Goal: Obtain resource: Download file/media

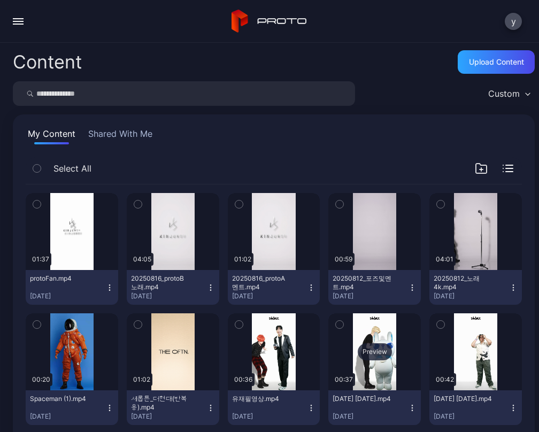
scroll to position [214, 0]
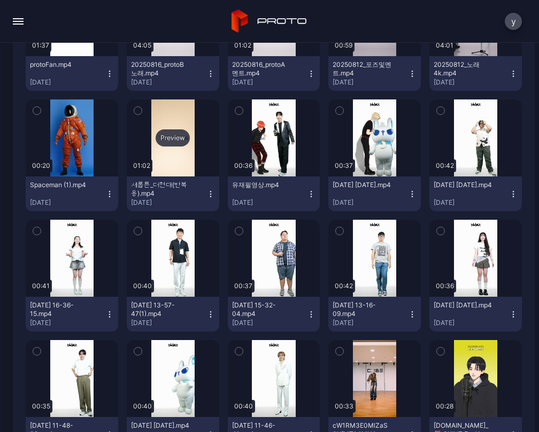
click at [170, 135] on div "Preview" at bounding box center [173, 137] width 34 height 17
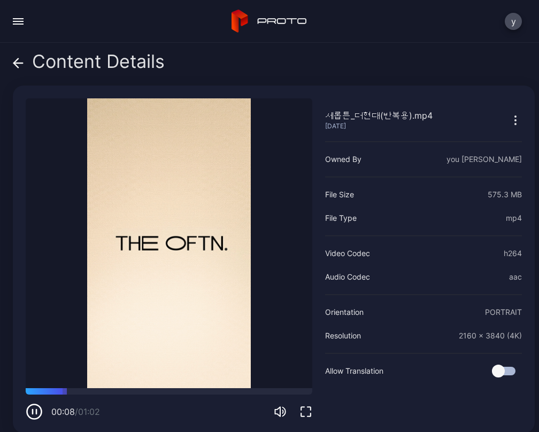
click at [15, 58] on icon at bounding box center [18, 63] width 11 height 11
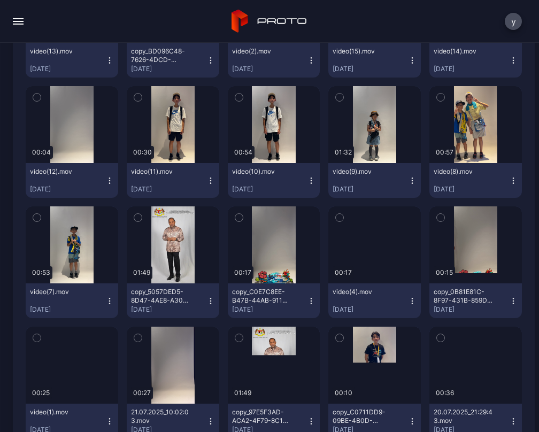
scroll to position [1122, 0]
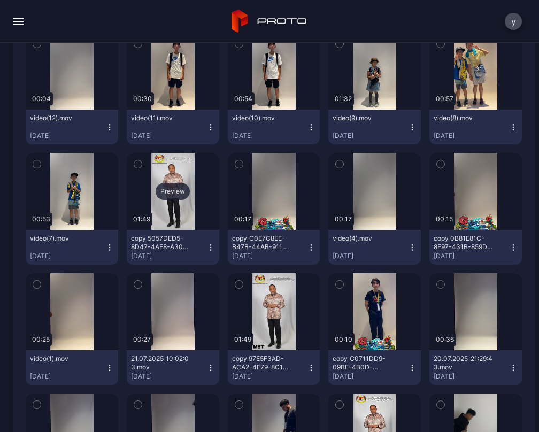
click at [182, 187] on div "Preview" at bounding box center [173, 191] width 34 height 17
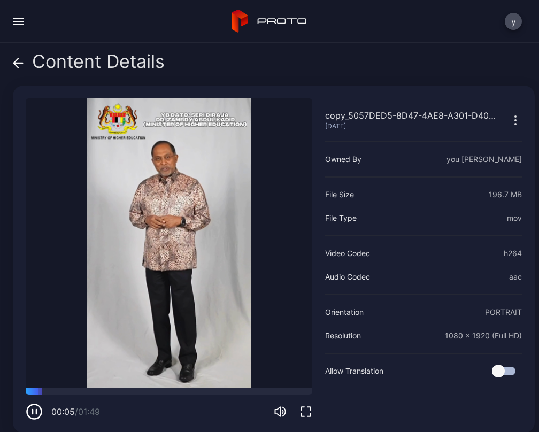
click at [137, 284] on video "Sorry, your browser doesn‘t support embedded videos" at bounding box center [169, 243] width 286 height 290
click at [20, 65] on icon at bounding box center [18, 63] width 11 height 11
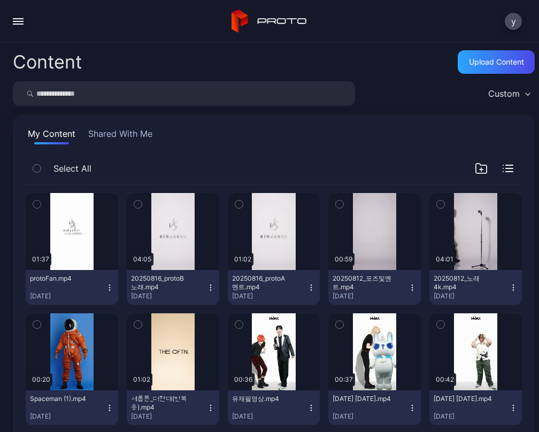
scroll to position [1122, 0]
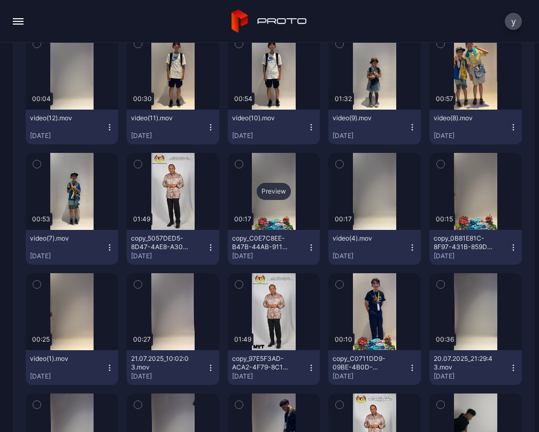
click at [271, 191] on div "Preview" at bounding box center [274, 191] width 34 height 17
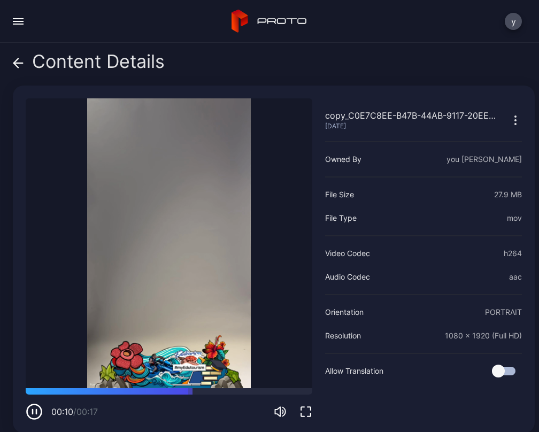
click at [18, 59] on icon at bounding box center [16, 62] width 4 height 9
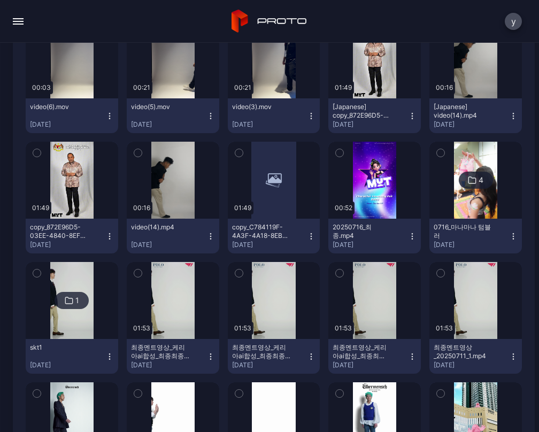
scroll to position [1496, 0]
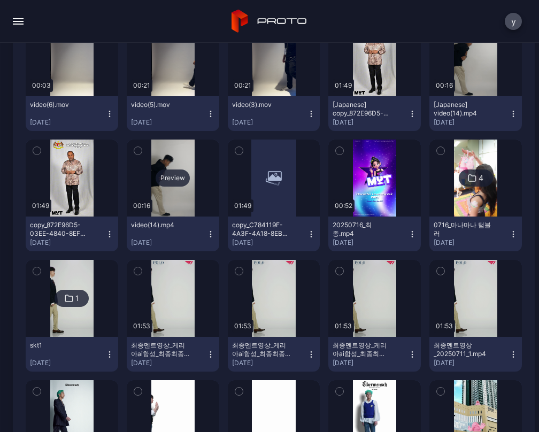
click at [173, 176] on div "Preview" at bounding box center [173, 177] width 34 height 17
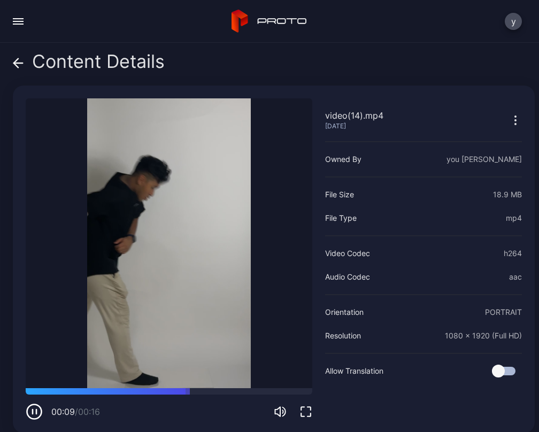
click at [21, 63] on icon at bounding box center [18, 63] width 9 height 0
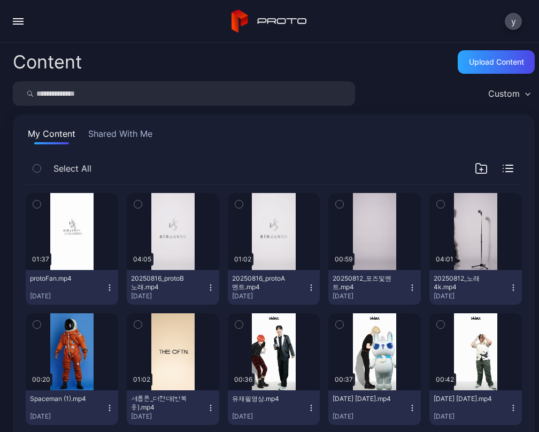
scroll to position [1496, 0]
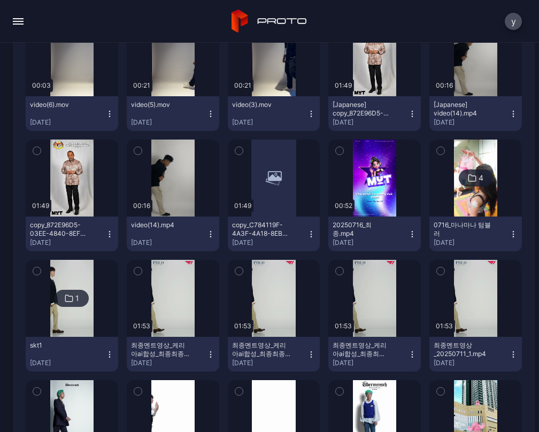
click at [468, 178] on icon at bounding box center [471, 178] width 7 height 6
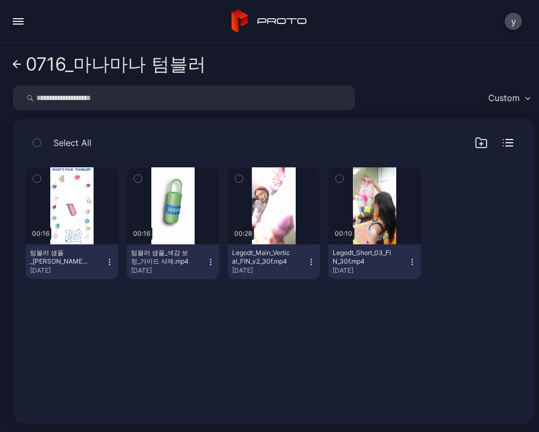
click at [326, 338] on div "Preview 00:16 텀블러 샘플_[PERSON_NAME].mp4 [DATE] Preview 00:16 텀블러 샘플_색감 보정_가이드 삭제…" at bounding box center [273, 284] width 513 height 269
click at [309, 328] on div "Preview 00:16 텀블러 샘플_[PERSON_NAME].mp4 [DATE] Preview 00:16 텀블러 샘플_색감 보정_가이드 삭제…" at bounding box center [273, 284] width 513 height 269
click at [13, 58] on link "0716_마나마나 텀블러" at bounding box center [109, 64] width 193 height 26
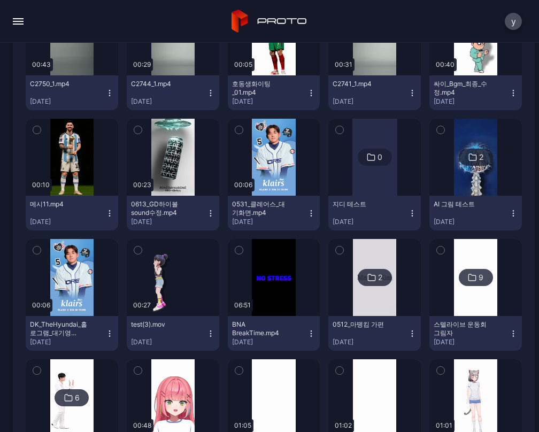
scroll to position [2138, 0]
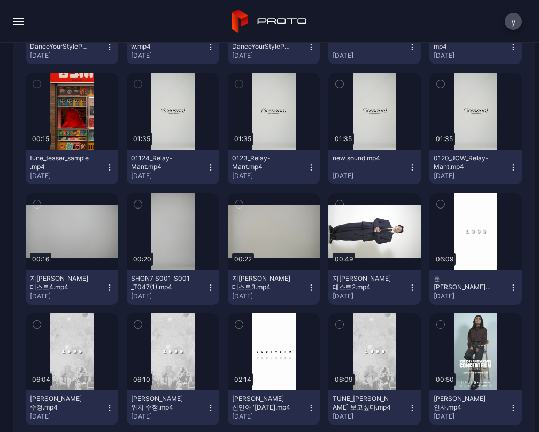
scroll to position [3901, 0]
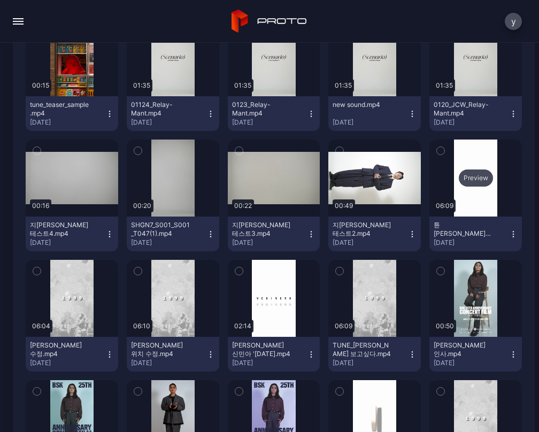
click at [469, 177] on div "Preview" at bounding box center [476, 177] width 34 height 17
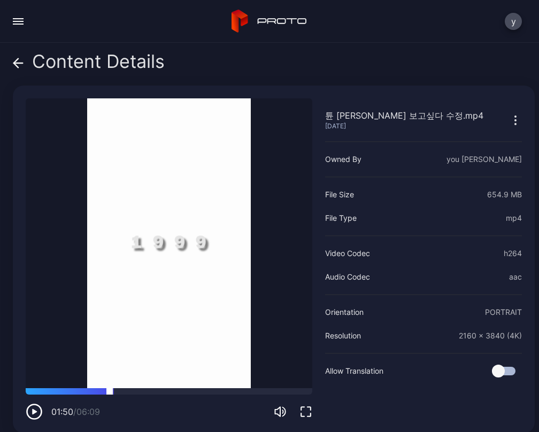
click at [110, 388] on div at bounding box center [169, 391] width 286 height 6
click at [57, 388] on div at bounding box center [169, 391] width 286 height 6
click at [275, 372] on div at bounding box center [282, 373] width 17 height 64
click at [279, 371] on div at bounding box center [282, 373] width 17 height 64
click at [281, 366] on div at bounding box center [282, 373] width 3 height 48
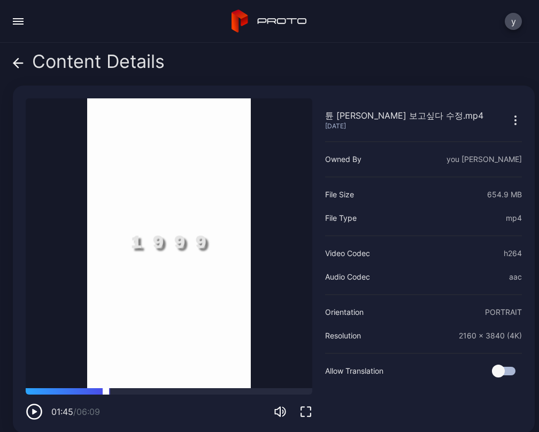
click at [106, 388] on div at bounding box center [169, 391] width 286 height 6
click at [36, 409] on icon "button" at bounding box center [36, 411] width 0 height 4
click at [509, 126] on icon "button" at bounding box center [515, 120] width 13 height 13
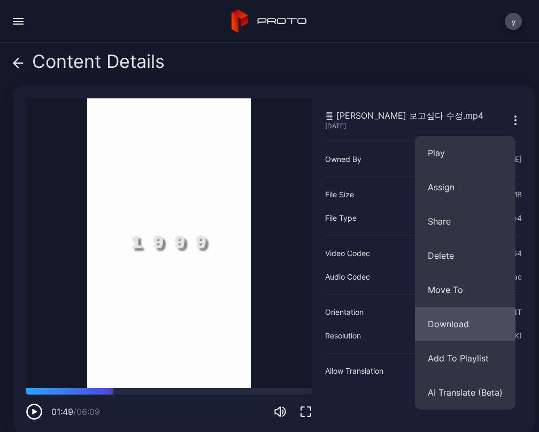
click at [461, 321] on button "Download" at bounding box center [465, 324] width 100 height 34
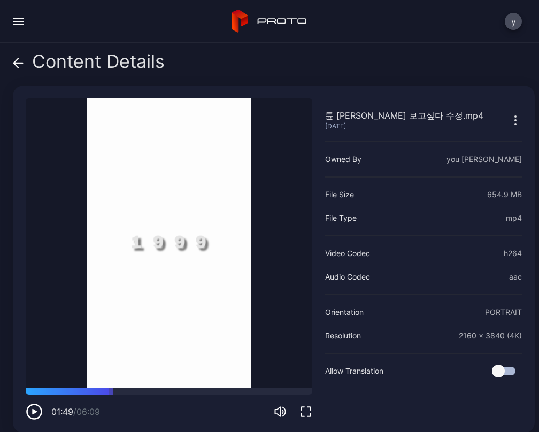
click at [17, 61] on icon at bounding box center [16, 62] width 4 height 9
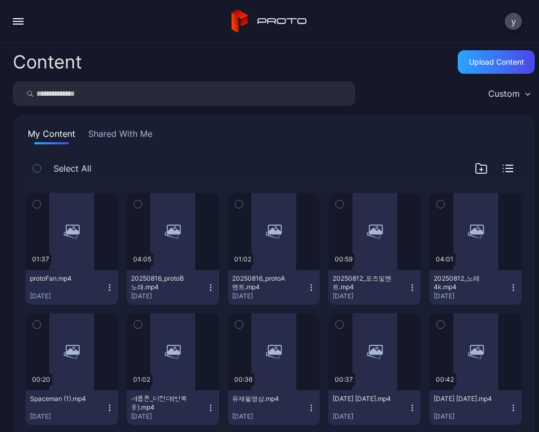
scroll to position [3901, 0]
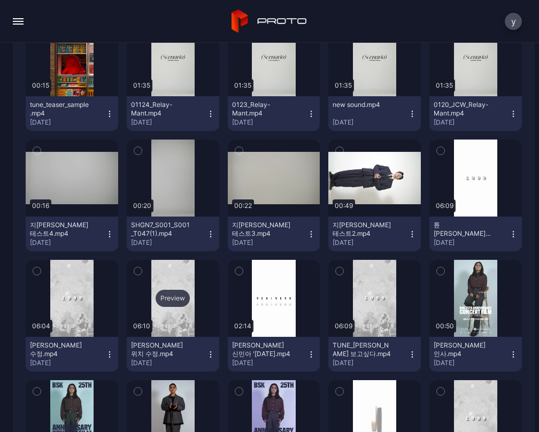
click at [188, 296] on div "Preview" at bounding box center [173, 298] width 92 height 77
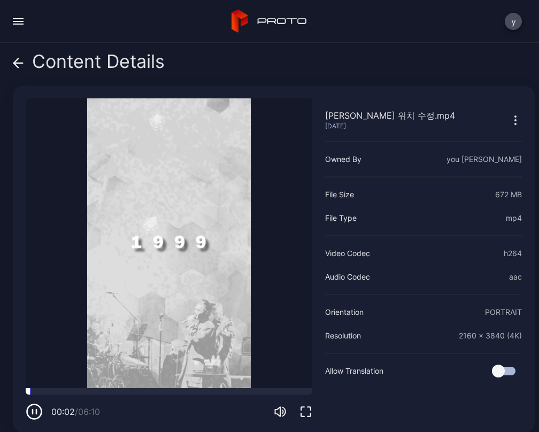
click at [51, 388] on div at bounding box center [169, 391] width 286 height 6
click at [80, 388] on div at bounding box center [169, 391] width 286 height 6
click at [119, 388] on div at bounding box center [169, 391] width 286 height 6
click at [21, 62] on icon at bounding box center [18, 63] width 11 height 11
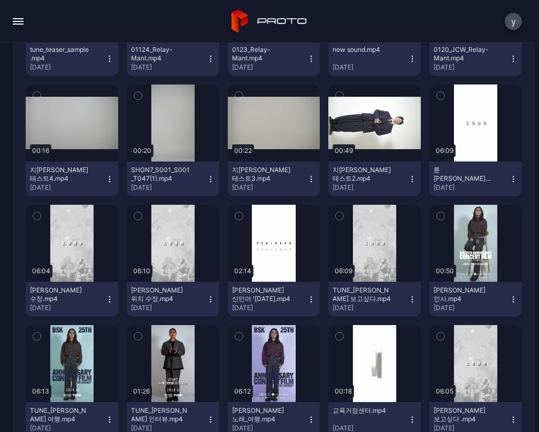
scroll to position [4008, 0]
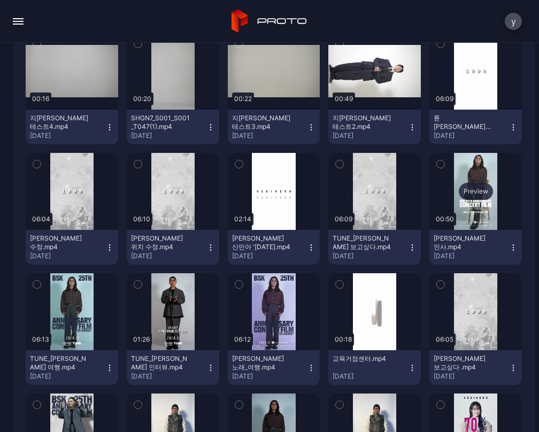
click at [469, 185] on div "Preview" at bounding box center [476, 191] width 34 height 17
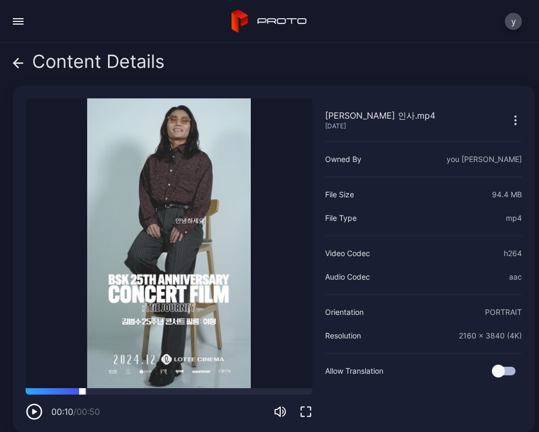
drag, startPoint x: 82, startPoint y: 388, endPoint x: 97, endPoint y: 386, distance: 15.1
click at [82, 388] on div at bounding box center [169, 391] width 286 height 6
click at [117, 388] on div at bounding box center [169, 391] width 286 height 6
click at [148, 388] on div at bounding box center [169, 391] width 286 height 6
click at [188, 388] on div at bounding box center [169, 391] width 286 height 6
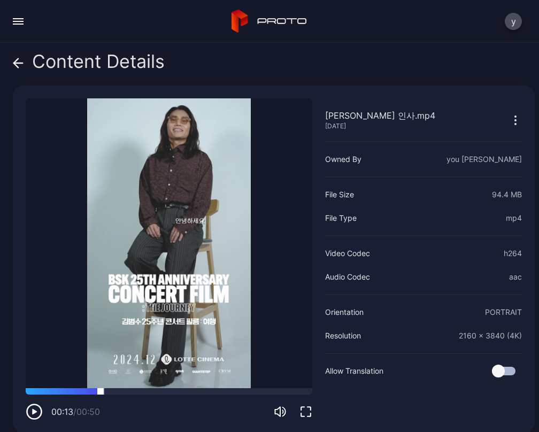
click at [100, 389] on div at bounding box center [169, 391] width 286 height 6
click at [509, 118] on icon "button" at bounding box center [515, 120] width 13 height 13
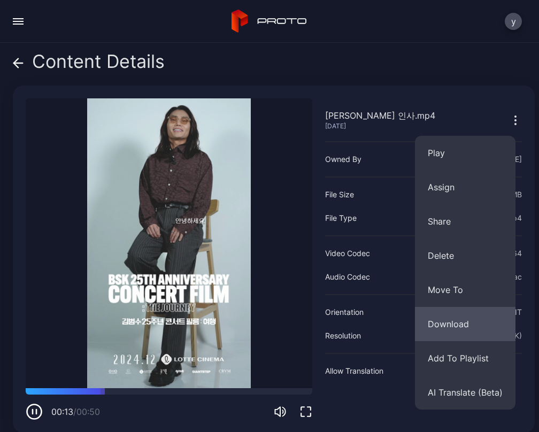
click at [466, 321] on button "Download" at bounding box center [465, 324] width 100 height 34
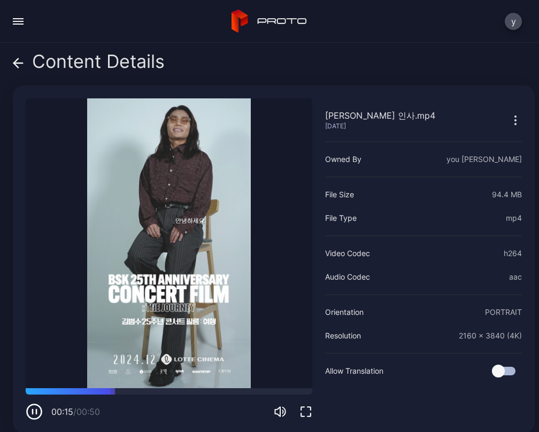
click at [19, 63] on icon at bounding box center [18, 63] width 9 height 0
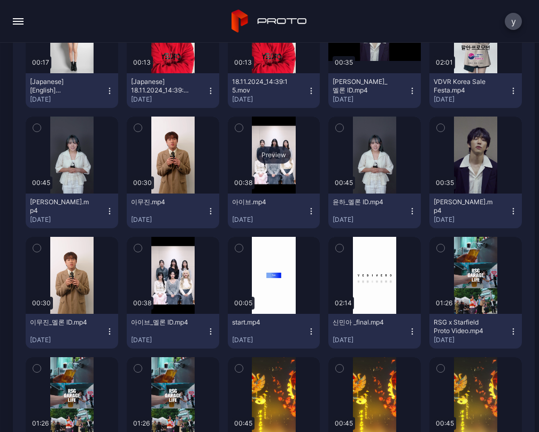
scroll to position [4596, 0]
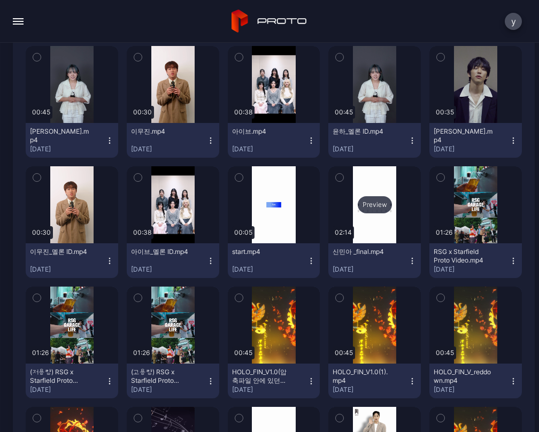
click at [372, 203] on div "Preview" at bounding box center [375, 204] width 34 height 17
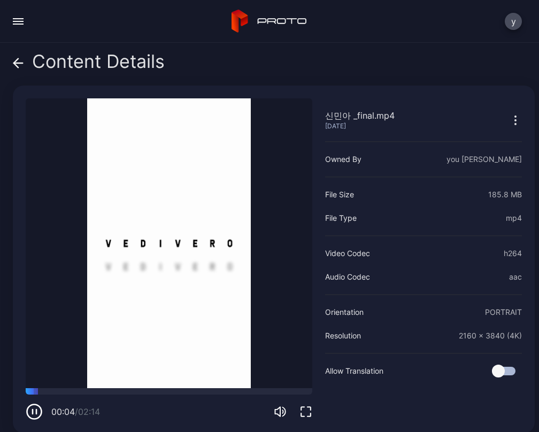
click at [31, 404] on icon "button" at bounding box center [34, 411] width 17 height 17
click at [16, 61] on icon at bounding box center [16, 62] width 4 height 9
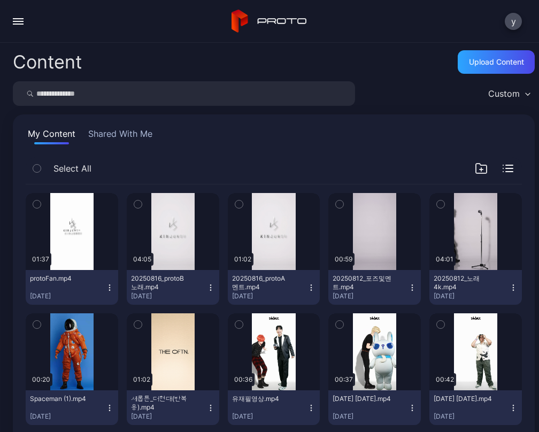
scroll to position [4596, 0]
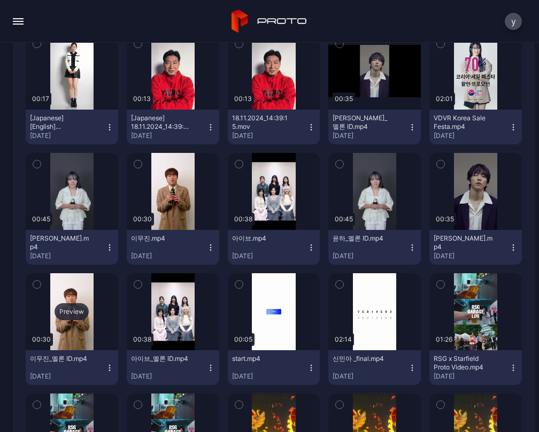
click at [82, 305] on div "Preview" at bounding box center [72, 311] width 34 height 17
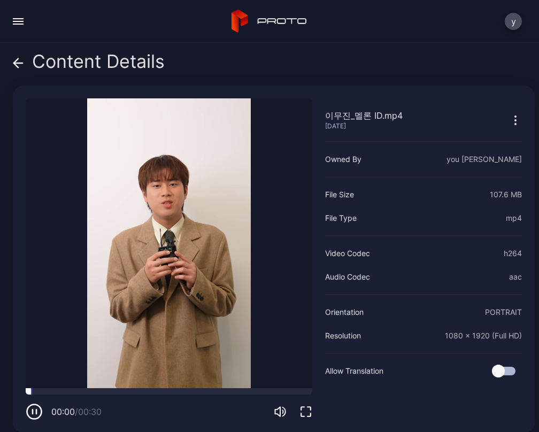
click at [89, 388] on div at bounding box center [169, 391] width 286 height 6
click at [137, 388] on div at bounding box center [169, 391] width 286 height 6
click at [16, 59] on icon at bounding box center [18, 63] width 11 height 11
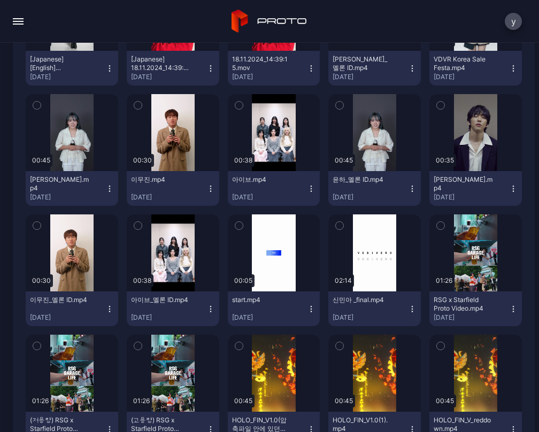
scroll to position [4596, 0]
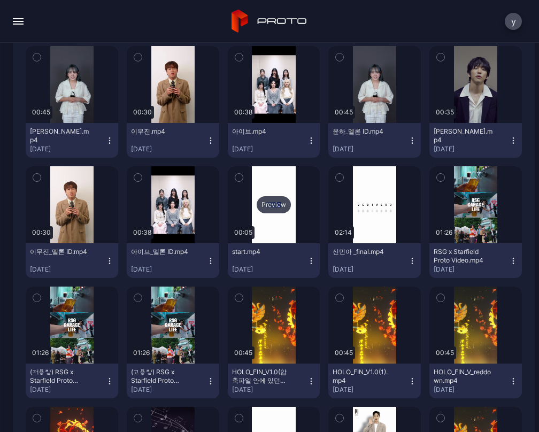
click at [272, 206] on div "Preview" at bounding box center [274, 204] width 34 height 17
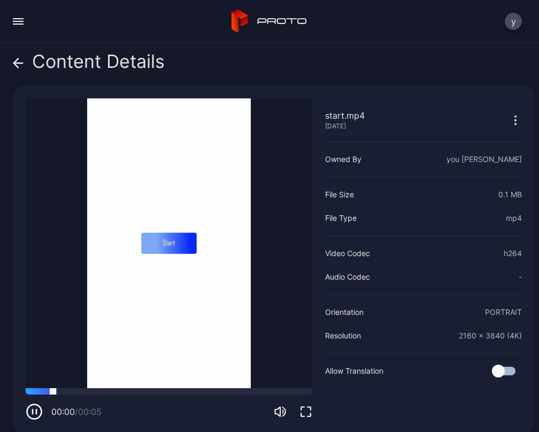
click at [92, 388] on div at bounding box center [169, 391] width 286 height 6
click at [150, 388] on div at bounding box center [169, 391] width 286 height 6
click at [186, 390] on div at bounding box center [169, 391] width 286 height 6
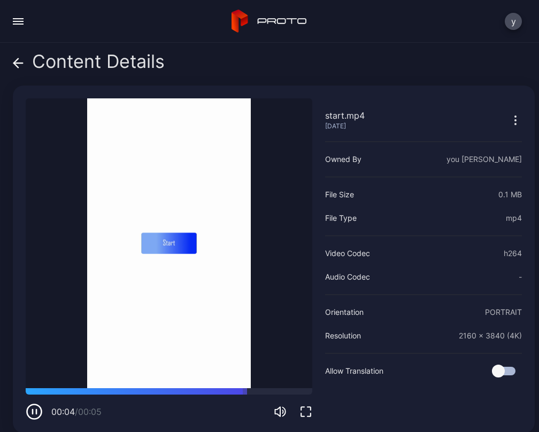
click at [16, 64] on icon at bounding box center [18, 63] width 11 height 11
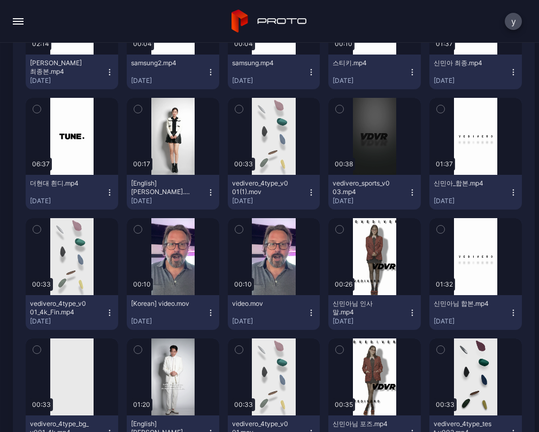
scroll to position [5665, 0]
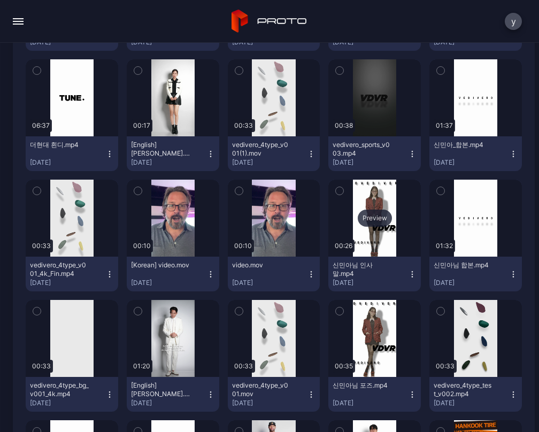
click at [358, 210] on div "Preview" at bounding box center [375, 217] width 34 height 17
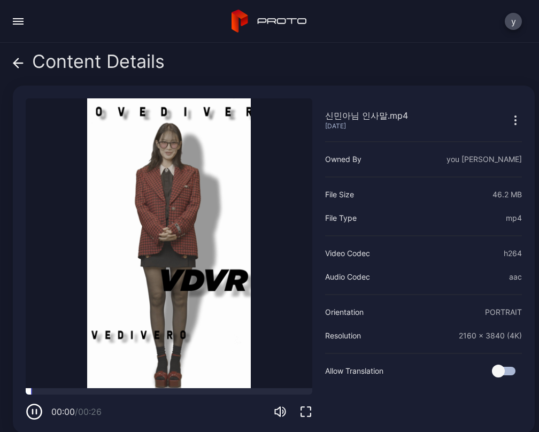
click at [97, 388] on div at bounding box center [169, 391] width 286 height 6
click at [145, 388] on div at bounding box center [169, 391] width 286 height 6
click at [21, 63] on icon at bounding box center [18, 63] width 9 height 0
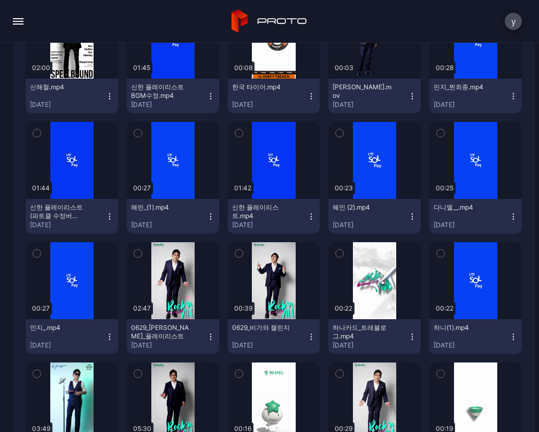
scroll to position [6199, 0]
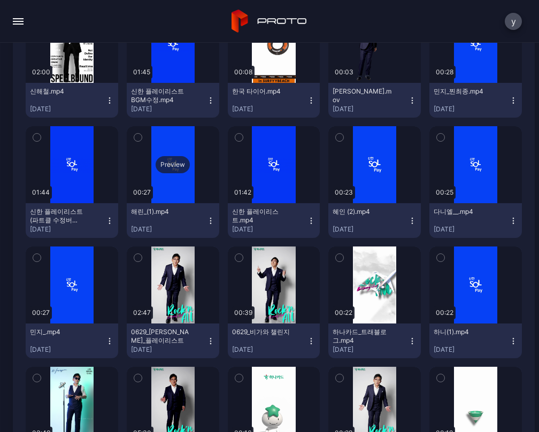
click at [169, 165] on div "Preview" at bounding box center [173, 164] width 34 height 17
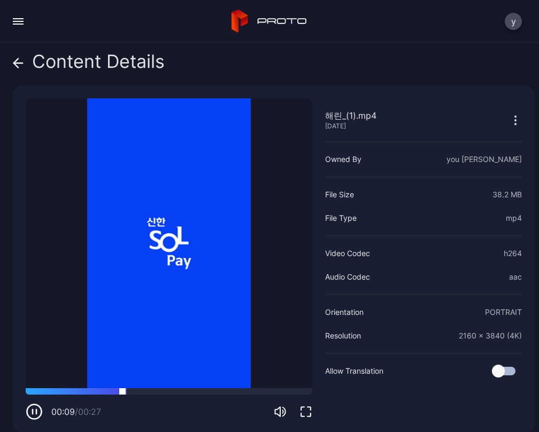
click at [169, 388] on div at bounding box center [169, 391] width 286 height 6
click at [208, 388] on div at bounding box center [169, 391] width 286 height 6
click at [237, 388] on div at bounding box center [169, 391] width 286 height 6
click at [21, 67] on icon at bounding box center [18, 63] width 11 height 11
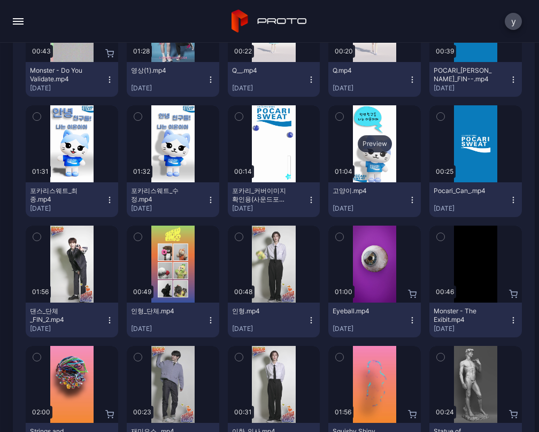
scroll to position [6840, 0]
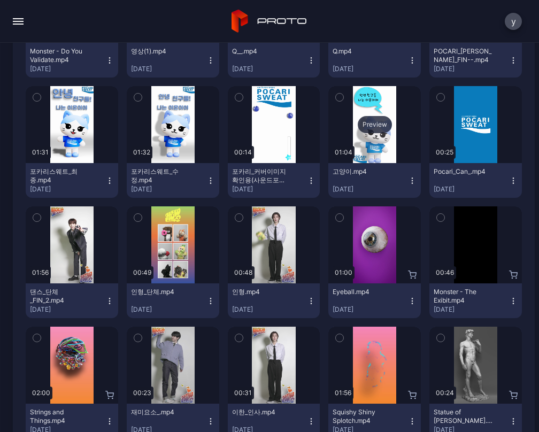
click at [372, 140] on div "Preview" at bounding box center [374, 124] width 92 height 77
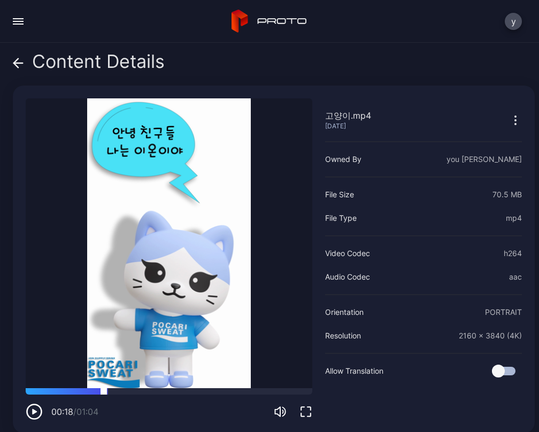
click at [104, 389] on div at bounding box center [169, 391] width 286 height 6
click at [144, 389] on div at bounding box center [169, 391] width 286 height 6
drag, startPoint x: 177, startPoint y: 385, endPoint x: 194, endPoint y: 384, distance: 16.6
click at [177, 388] on div at bounding box center [169, 391] width 286 height 6
click at [206, 383] on video "Sorry, your browser doesn‘t support embedded videos" at bounding box center [169, 243] width 286 height 290
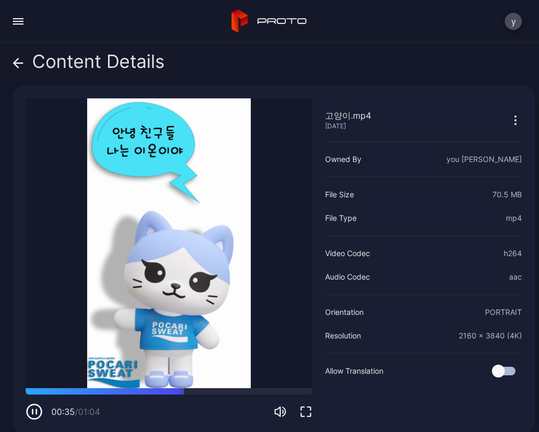
click at [212, 383] on video "Sorry, your browser doesn‘t support embedded videos" at bounding box center [169, 243] width 286 height 290
click at [216, 388] on div at bounding box center [169, 391] width 286 height 6
click at [238, 383] on video "Sorry, your browser doesn‘t support embedded videos" at bounding box center [169, 243] width 286 height 290
click at [36, 405] on icon "button" at bounding box center [34, 411] width 17 height 17
click at [509, 126] on icon "button" at bounding box center [515, 120] width 13 height 13
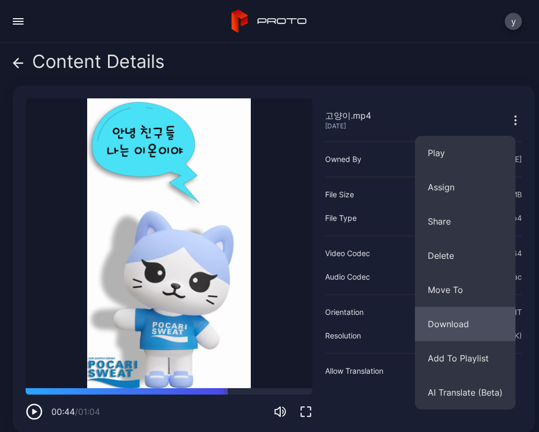
click at [461, 320] on button "Download" at bounding box center [465, 324] width 100 height 34
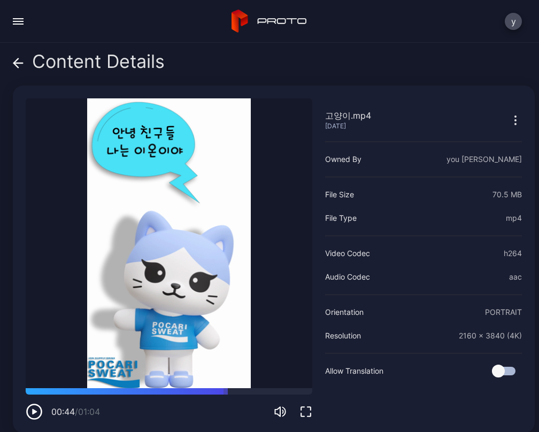
click at [24, 63] on div "Content Details" at bounding box center [89, 64] width 152 height 26
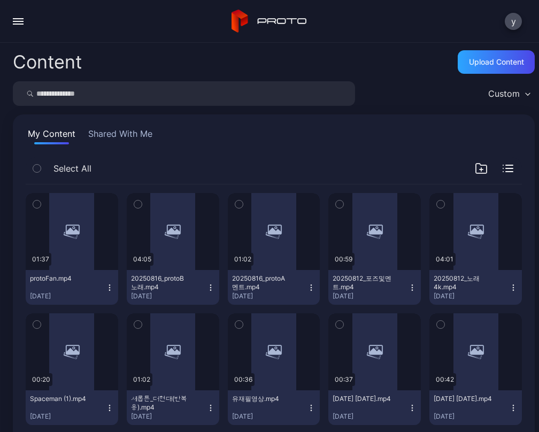
scroll to position [6840, 0]
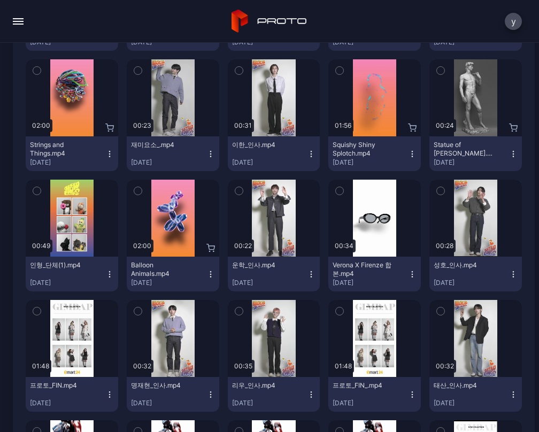
scroll to position [7161, 0]
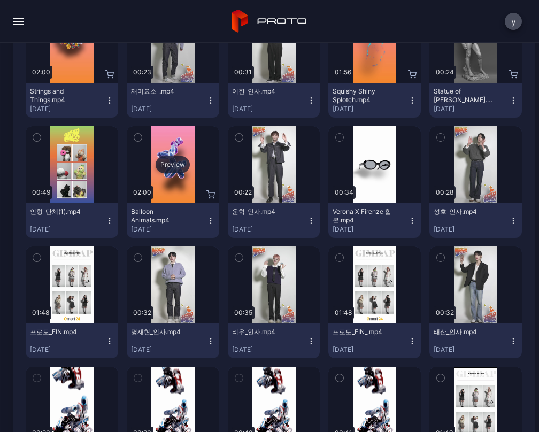
click at [174, 168] on div "Preview" at bounding box center [173, 164] width 34 height 17
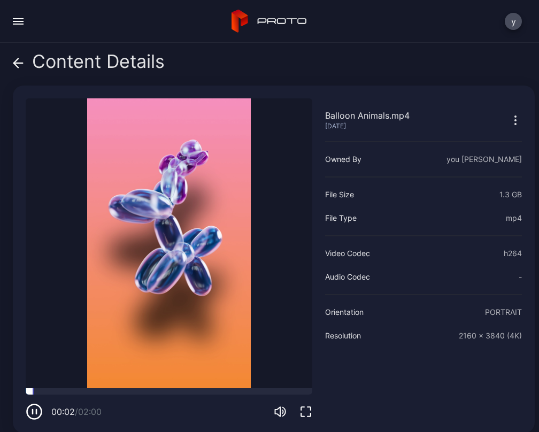
click at [118, 389] on div at bounding box center [169, 391] width 286 height 6
click at [166, 389] on div at bounding box center [169, 391] width 286 height 6
click at [14, 60] on icon at bounding box center [18, 63] width 11 height 11
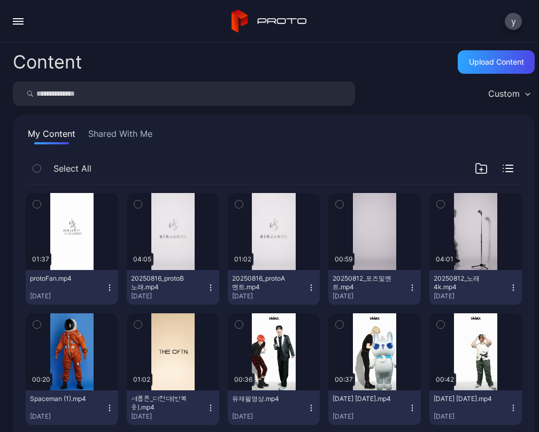
scroll to position [7161, 0]
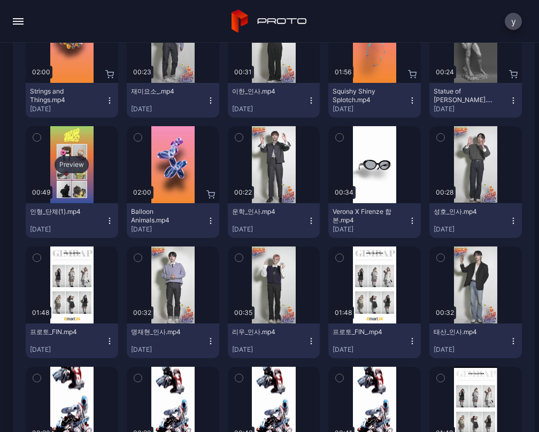
click at [81, 162] on div "Preview" at bounding box center [72, 164] width 34 height 17
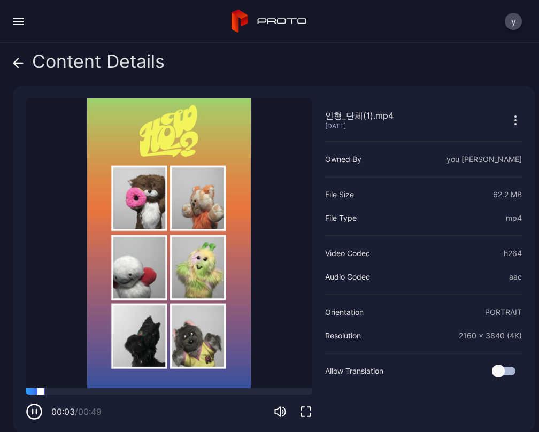
click at [86, 389] on div at bounding box center [169, 391] width 286 height 6
click at [160, 388] on div at bounding box center [169, 391] width 286 height 6
click at [188, 388] on div at bounding box center [169, 391] width 286 height 6
click at [509, 118] on icon "button" at bounding box center [515, 120] width 13 height 13
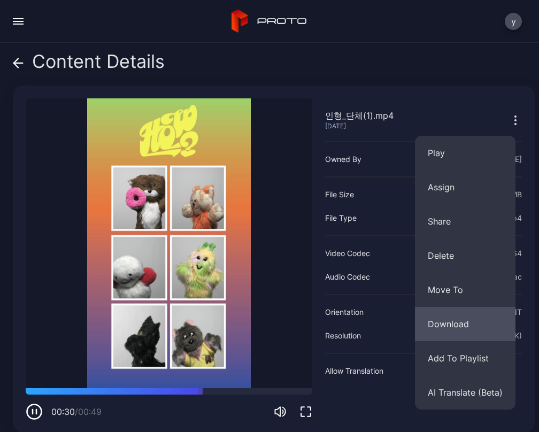
click at [458, 317] on button "Download" at bounding box center [465, 324] width 100 height 34
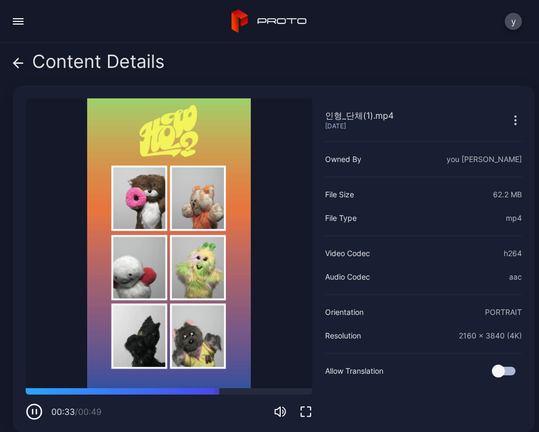
click at [15, 60] on icon at bounding box center [16, 62] width 4 height 9
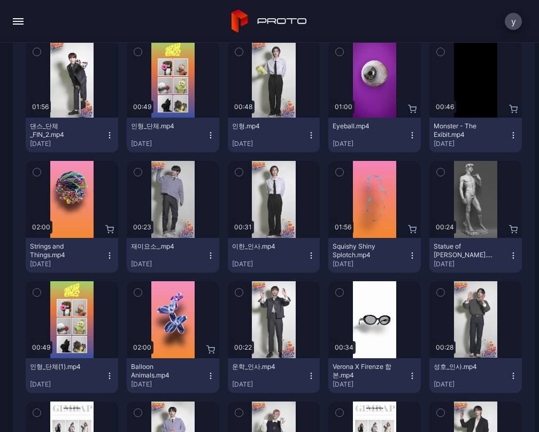
scroll to position [7001, 0]
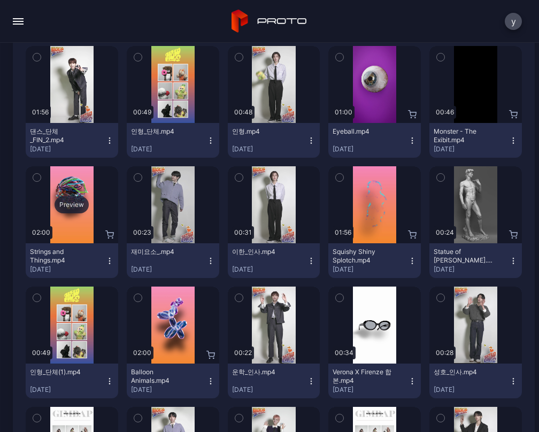
click at [73, 193] on div "Preview" at bounding box center [72, 204] width 92 height 77
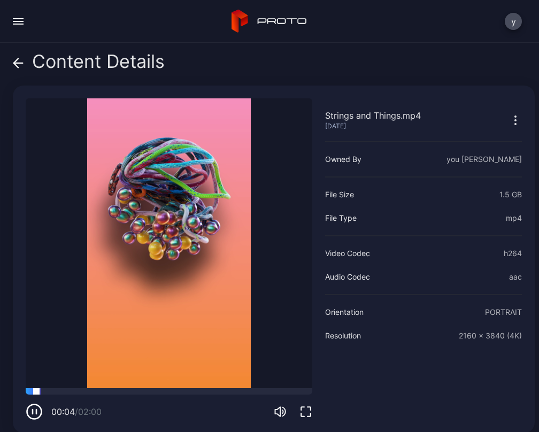
click at [85, 388] on div at bounding box center [169, 391] width 286 height 6
click at [169, 390] on div "00:25 / 02:00" at bounding box center [169, 404] width 286 height 32
click at [14, 60] on icon at bounding box center [18, 63] width 11 height 11
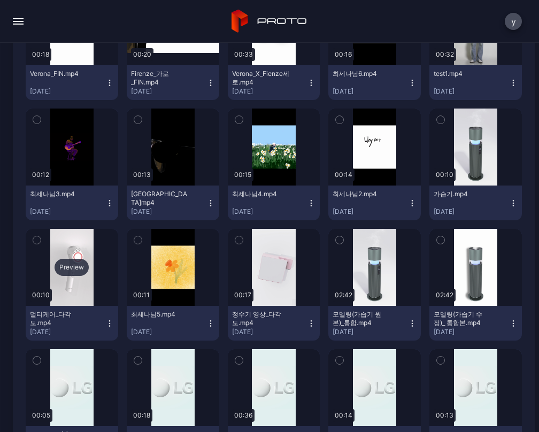
scroll to position [7642, 0]
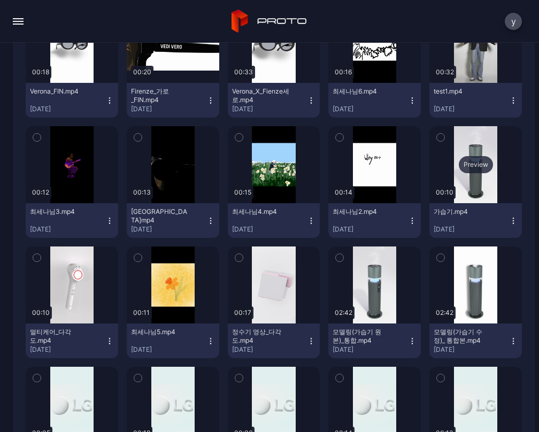
click at [469, 167] on div "Preview" at bounding box center [476, 164] width 34 height 17
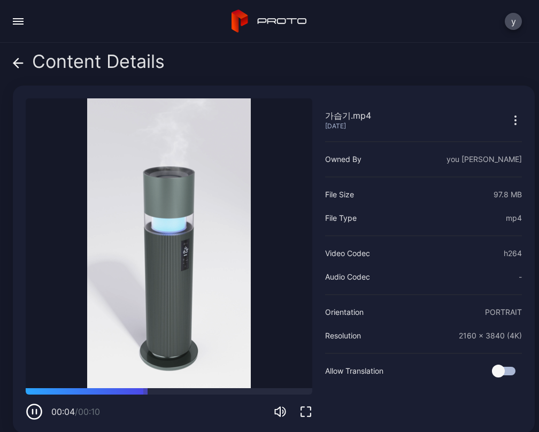
click at [15, 66] on icon at bounding box center [18, 63] width 11 height 11
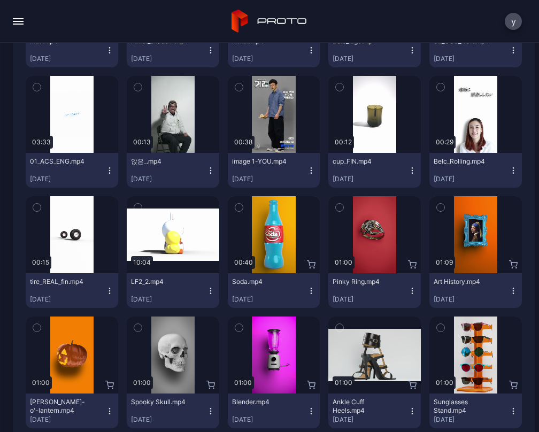
scroll to position [8550, 0]
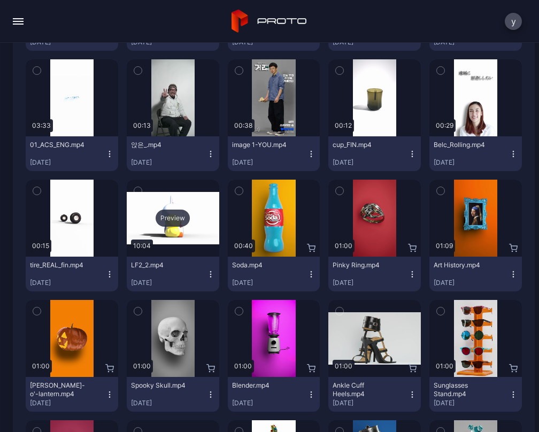
click at [172, 217] on div "Preview" at bounding box center [173, 217] width 34 height 17
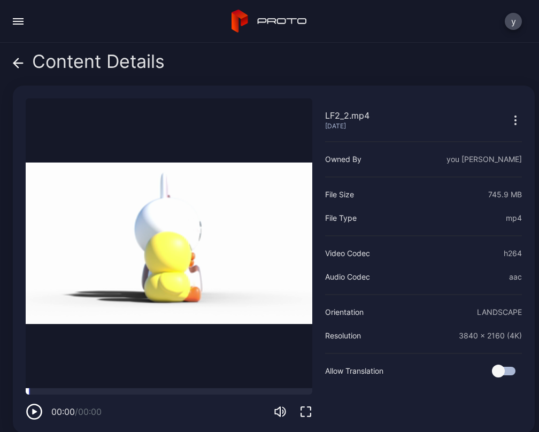
click at [81, 388] on div at bounding box center [169, 391] width 286 height 6
click at [103, 388] on div at bounding box center [169, 391] width 286 height 6
click at [157, 388] on div at bounding box center [169, 391] width 286 height 6
click at [20, 65] on icon at bounding box center [18, 63] width 11 height 11
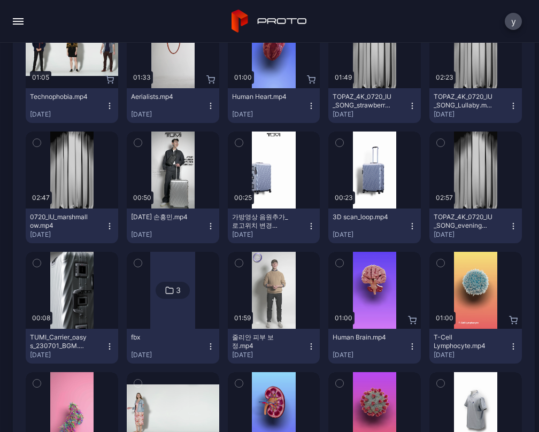
scroll to position [9459, 0]
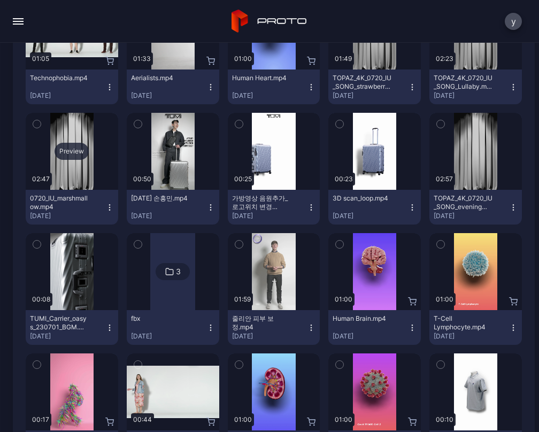
click at [76, 147] on div "Preview" at bounding box center [72, 151] width 34 height 17
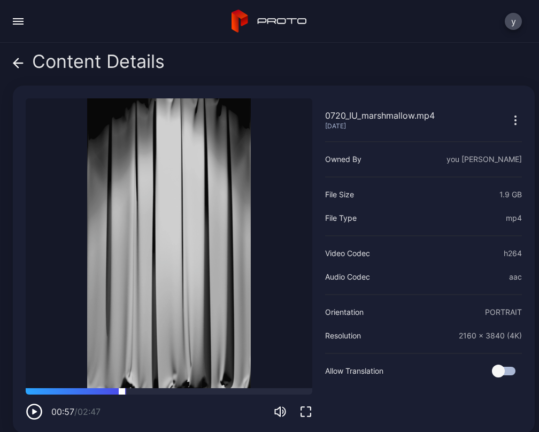
click at [122, 389] on div at bounding box center [169, 391] width 286 height 6
click at [13, 60] on icon at bounding box center [18, 63] width 11 height 11
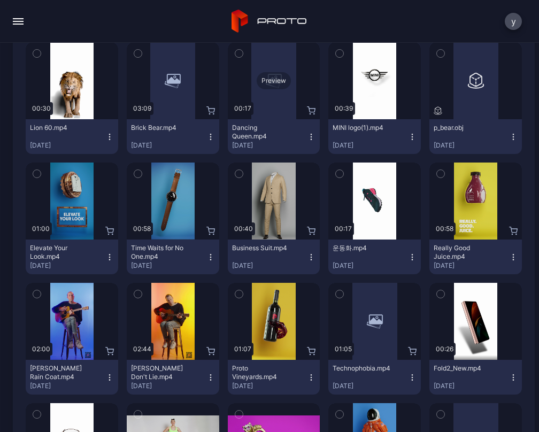
scroll to position [10260, 0]
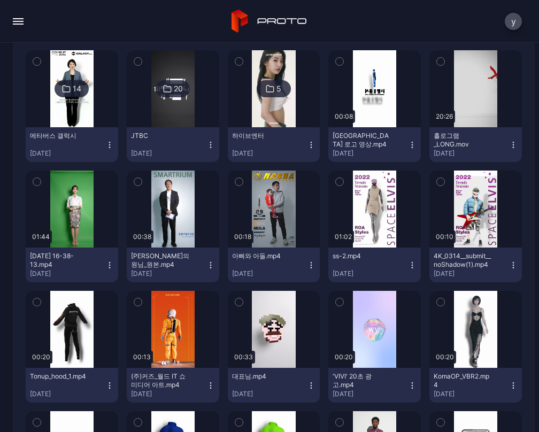
scroll to position [11436, 0]
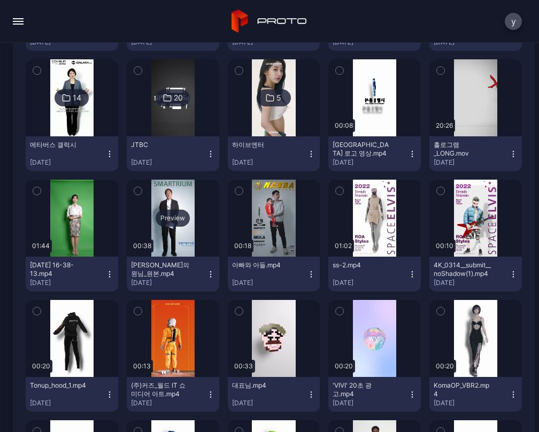
click at [173, 219] on div "Preview" at bounding box center [173, 217] width 34 height 17
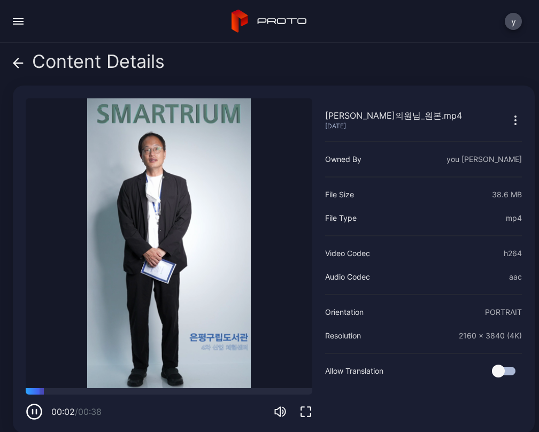
click at [81, 390] on div "00:02 / 00:38" at bounding box center [169, 404] width 286 height 32
drag, startPoint x: 92, startPoint y: 385, endPoint x: 123, endPoint y: 386, distance: 31.0
click at [92, 388] on div at bounding box center [169, 391] width 286 height 6
click at [164, 388] on div at bounding box center [169, 391] width 286 height 6
click at [196, 388] on div at bounding box center [169, 391] width 286 height 6
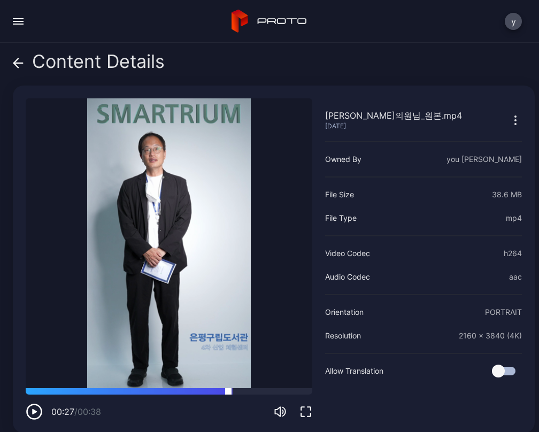
click at [228, 388] on div at bounding box center [169, 391] width 286 height 6
click at [118, 382] on video "Sorry, your browser doesn‘t support embedded videos" at bounding box center [169, 243] width 286 height 290
click at [117, 388] on div at bounding box center [169, 391] width 286 height 6
click at [92, 390] on div "00:12 / 00:38" at bounding box center [169, 404] width 286 height 32
click at [15, 63] on icon at bounding box center [18, 63] width 9 height 0
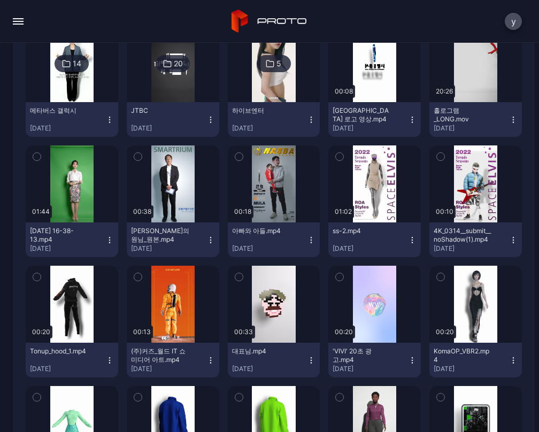
scroll to position [11489, 0]
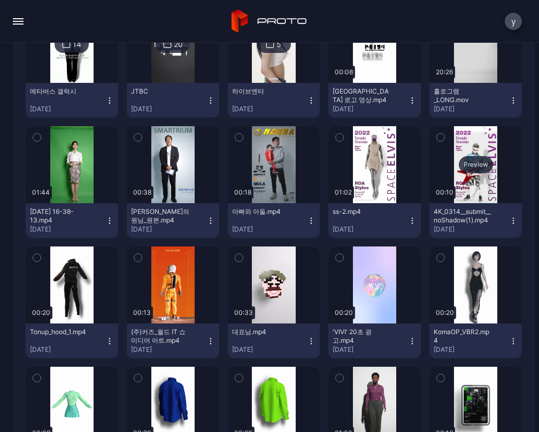
click at [467, 163] on div "Preview" at bounding box center [476, 164] width 34 height 17
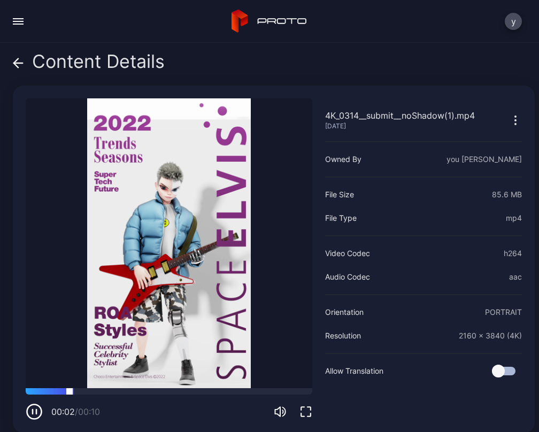
click at [121, 388] on div at bounding box center [169, 391] width 286 height 6
click at [161, 389] on div at bounding box center [169, 391] width 286 height 6
click at [17, 63] on icon at bounding box center [18, 63] width 9 height 0
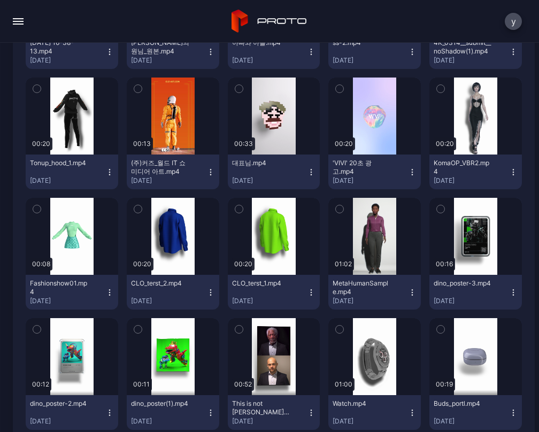
scroll to position [11650, 0]
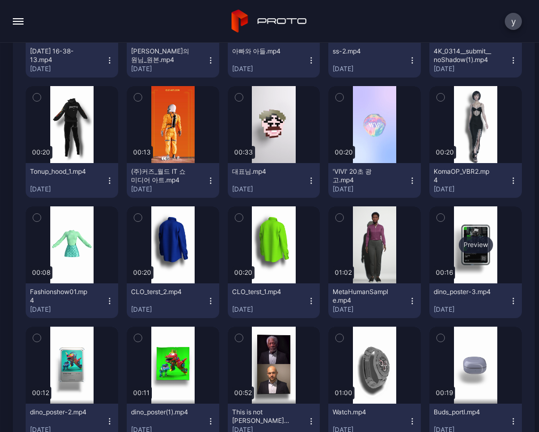
click at [461, 245] on div "Preview" at bounding box center [476, 244] width 34 height 17
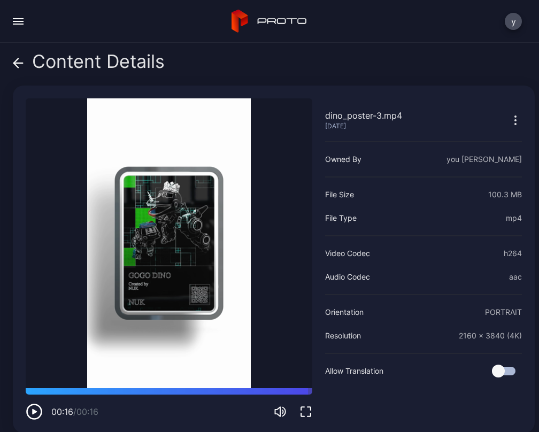
click at [14, 58] on icon at bounding box center [18, 63] width 11 height 11
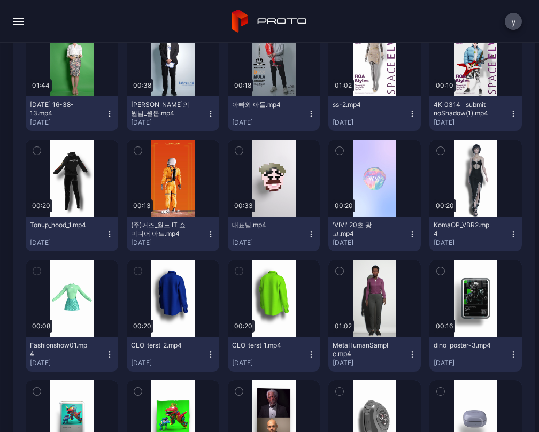
scroll to position [11543, 0]
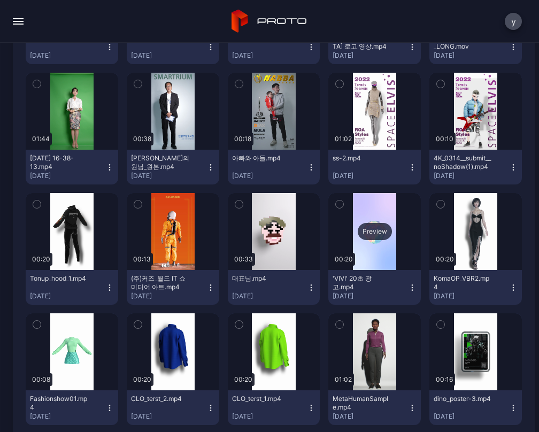
click at [358, 237] on div "Preview" at bounding box center [375, 231] width 34 height 17
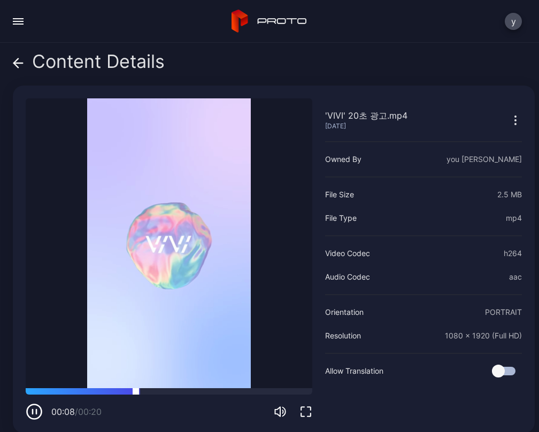
click at [168, 388] on div at bounding box center [169, 391] width 286 height 6
click at [209, 388] on div at bounding box center [169, 391] width 286 height 6
click at [121, 388] on div at bounding box center [169, 391] width 286 height 6
click at [19, 61] on icon at bounding box center [18, 63] width 11 height 11
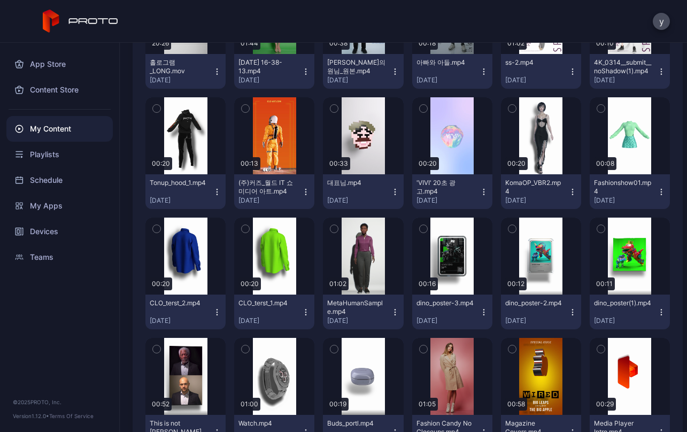
scroll to position [9695, 0]
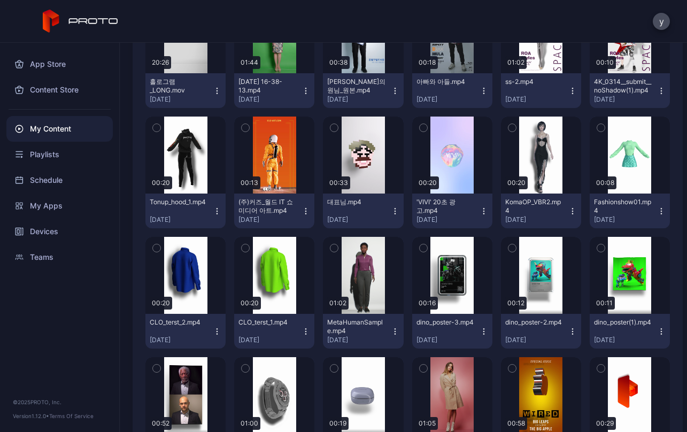
click at [361, 23] on div "y" at bounding box center [343, 21] width 687 height 43
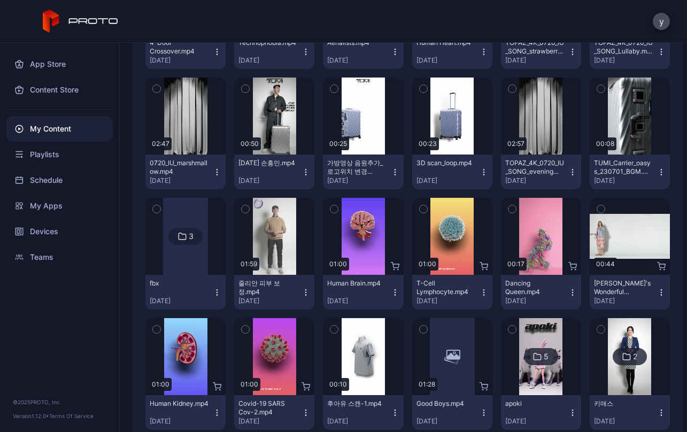
scroll to position [7932, 0]
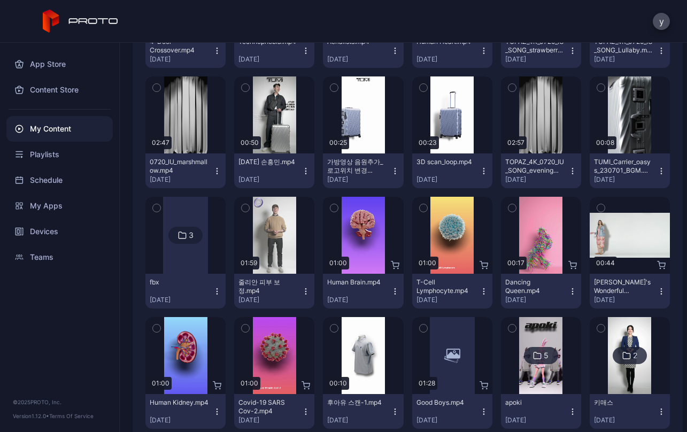
click at [538, 336] on img at bounding box center [629, 355] width 43 height 77
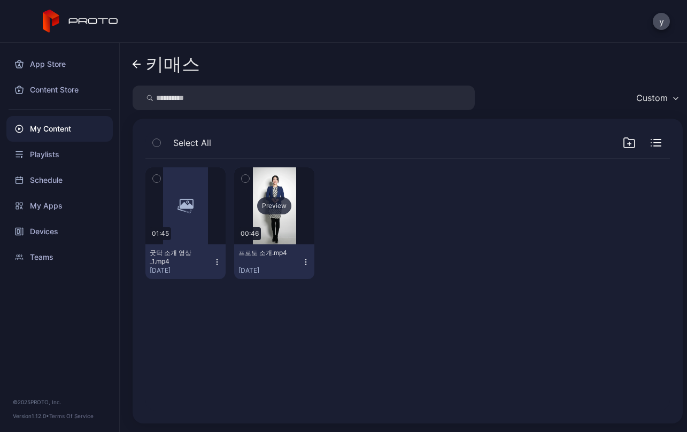
click at [291, 203] on div "Preview" at bounding box center [274, 205] width 80 height 77
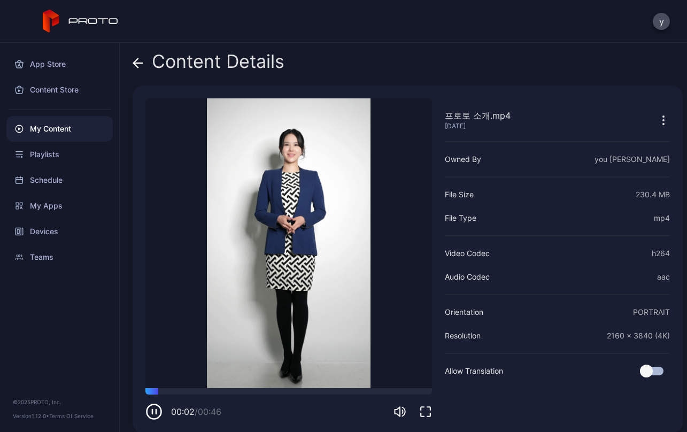
click at [157, 410] on icon "button" at bounding box center [153, 411] width 17 height 17
click at [137, 56] on span at bounding box center [138, 61] width 11 height 20
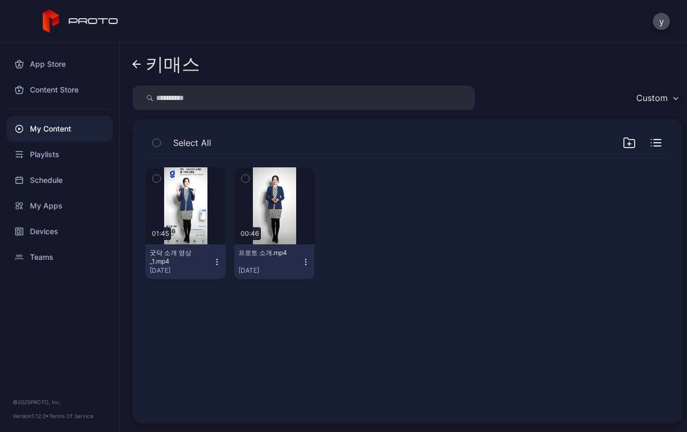
click at [135, 60] on icon at bounding box center [137, 64] width 9 height 9
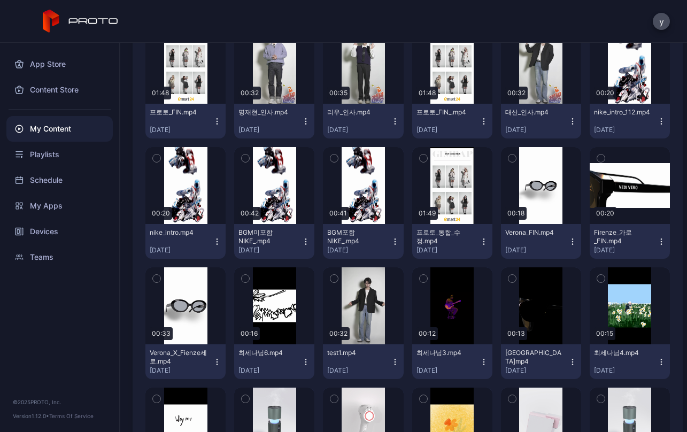
scroll to position [6168, 0]
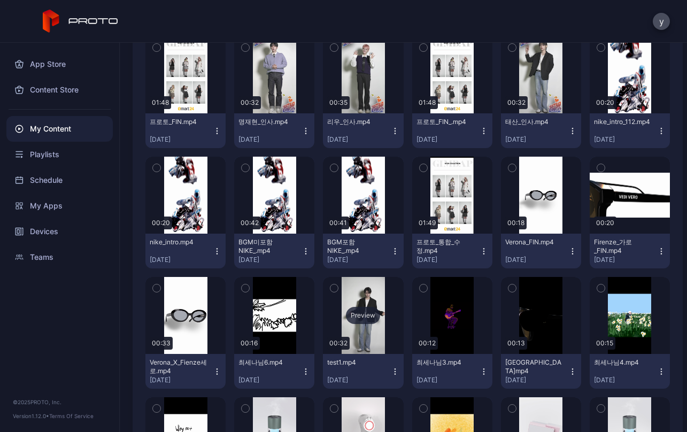
click at [366, 308] on div "Preview" at bounding box center [363, 315] width 34 height 17
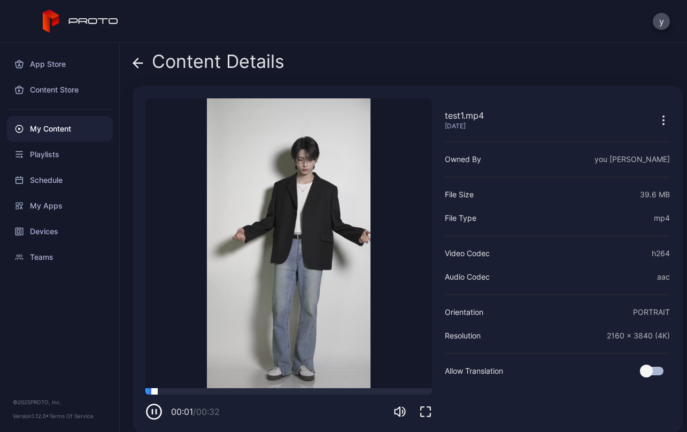
click at [243, 393] on div at bounding box center [288, 391] width 286 height 6
click at [275, 391] on div at bounding box center [288, 391] width 286 height 6
click at [134, 63] on icon at bounding box center [136, 62] width 4 height 9
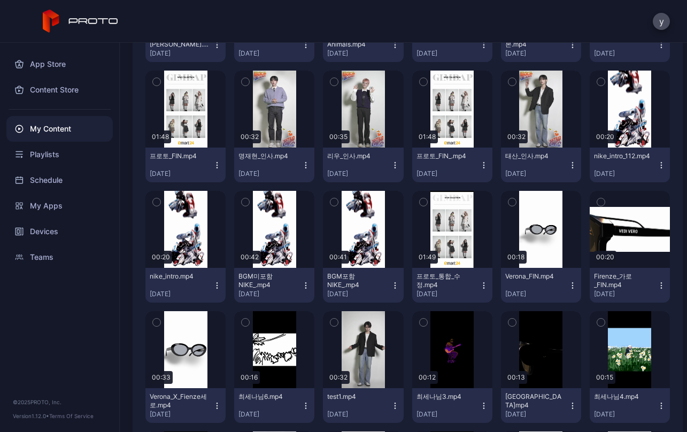
scroll to position [6115, 0]
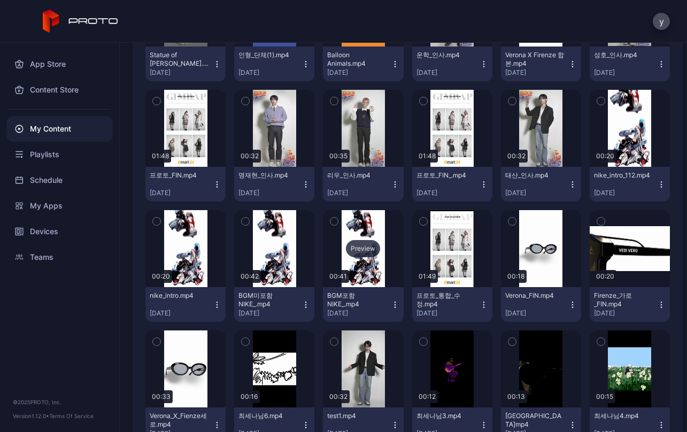
click at [354, 251] on div "Preview" at bounding box center [363, 248] width 34 height 17
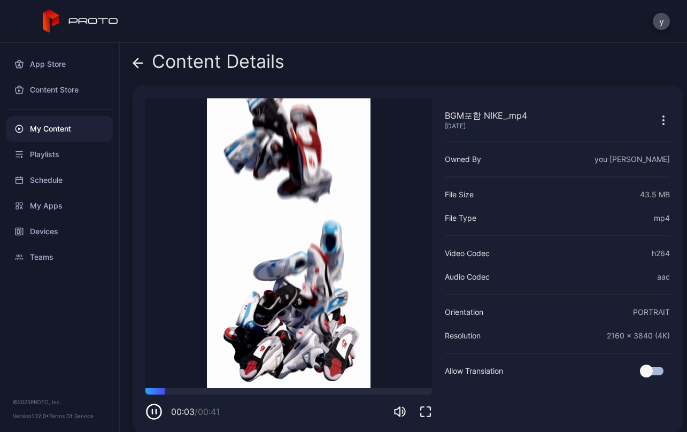
click at [136, 61] on icon at bounding box center [138, 63] width 11 height 11
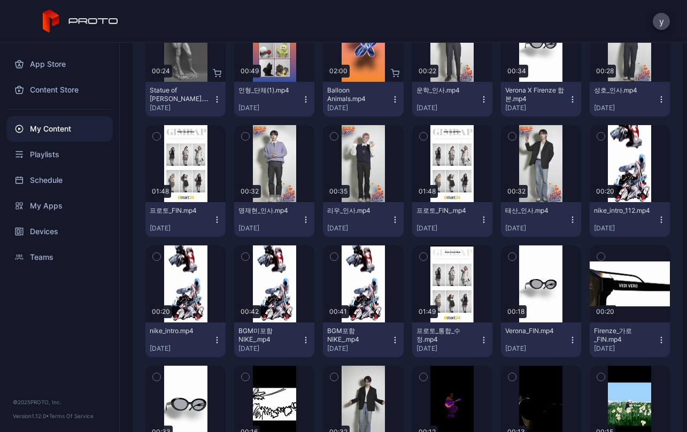
scroll to position [6062, 0]
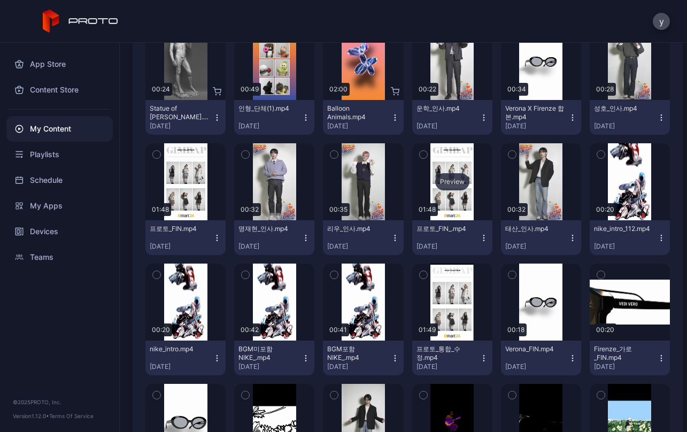
click at [440, 172] on div "Preview" at bounding box center [452, 181] width 80 height 77
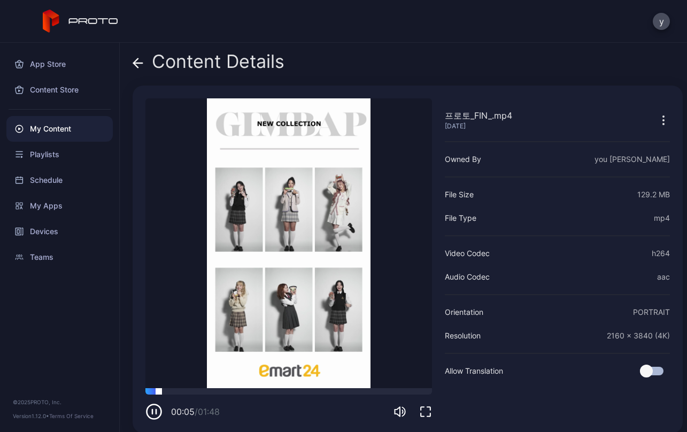
click at [255, 391] on div at bounding box center [288, 391] width 286 height 6
click at [304, 393] on div at bounding box center [288, 391] width 286 height 6
click at [154, 414] on icon "button" at bounding box center [153, 411] width 17 height 17
click at [538, 120] on icon "button" at bounding box center [663, 120] width 1 height 1
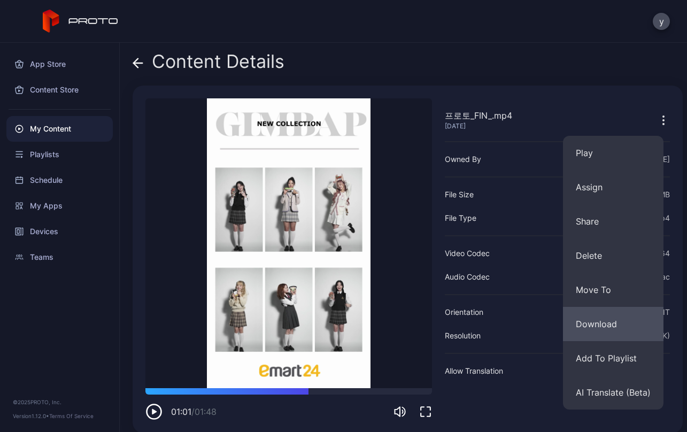
click at [538, 316] on button "Download" at bounding box center [613, 324] width 100 height 34
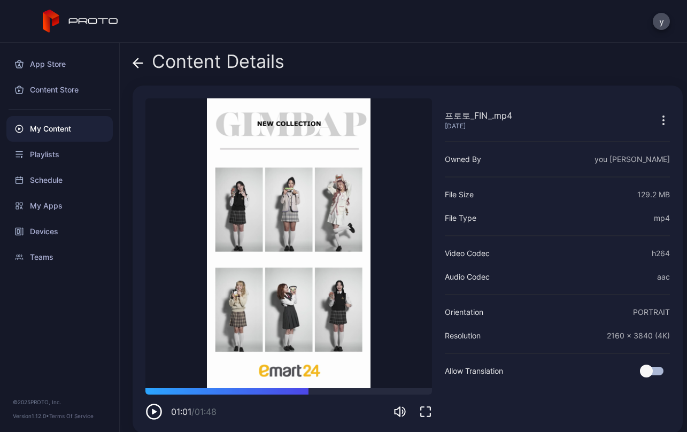
click at [138, 65] on icon at bounding box center [138, 63] width 11 height 11
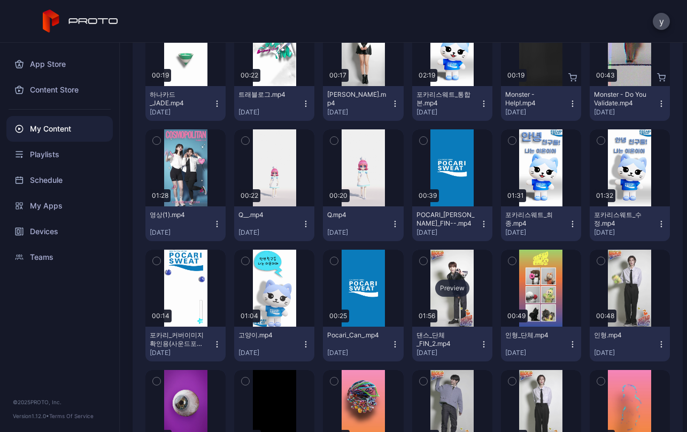
scroll to position [5581, 0]
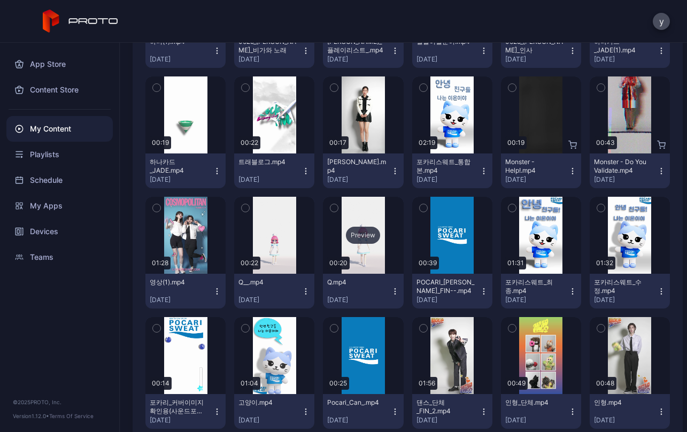
scroll to position [5634, 0]
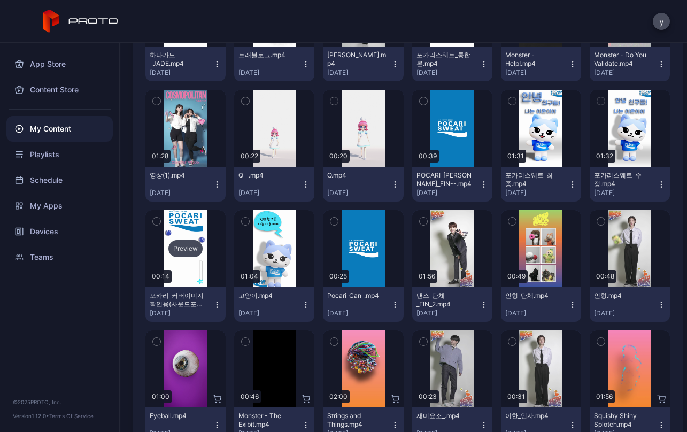
click at [187, 251] on div "Preview" at bounding box center [185, 248] width 34 height 17
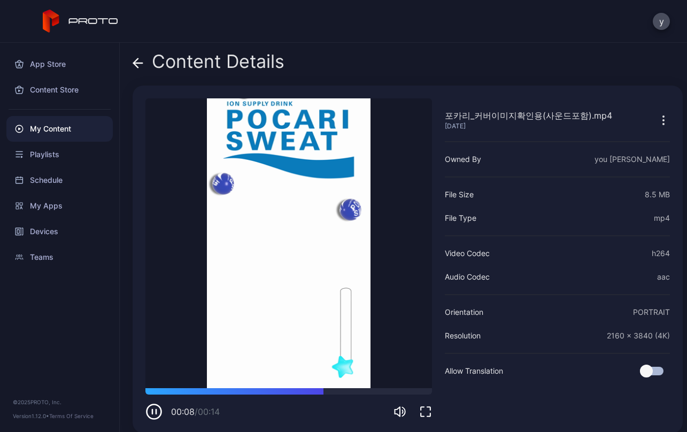
click at [538, 122] on icon "button" at bounding box center [663, 120] width 13 height 13
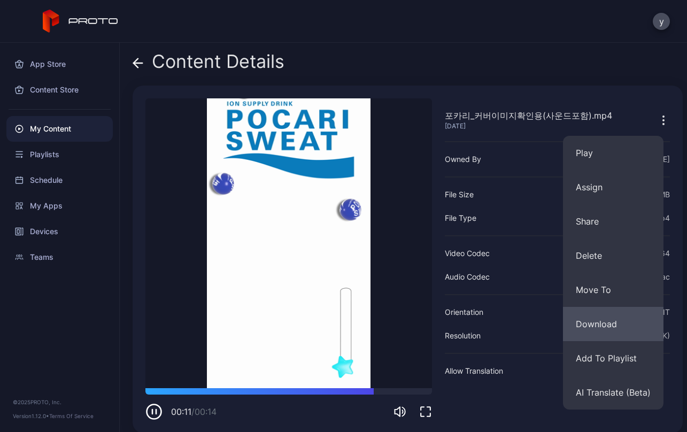
click at [538, 317] on button "Download" at bounding box center [613, 324] width 100 height 34
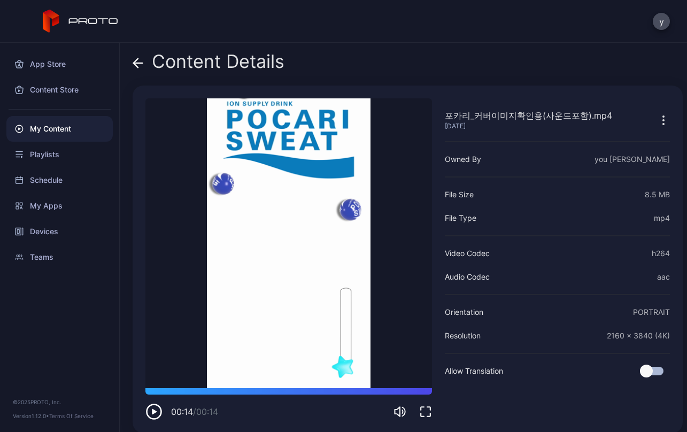
click at [135, 58] on icon at bounding box center [138, 63] width 11 height 11
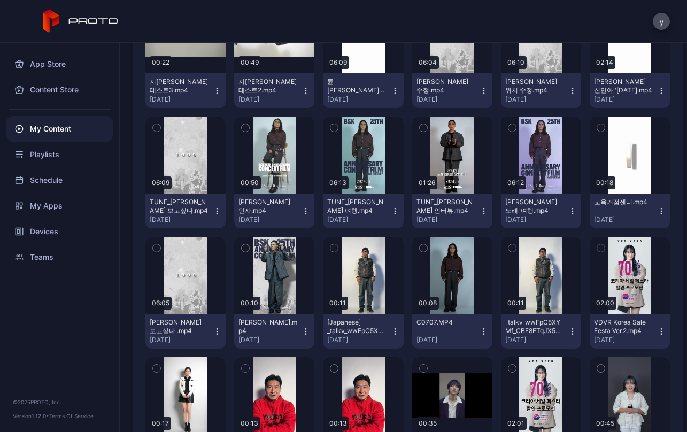
scroll to position [3390, 0]
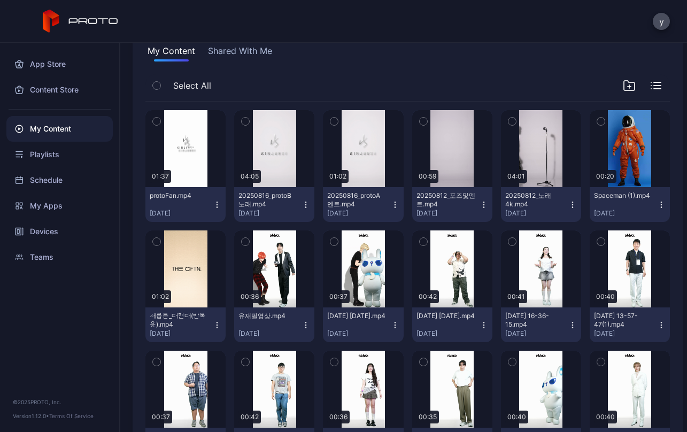
scroll to position [107, 0]
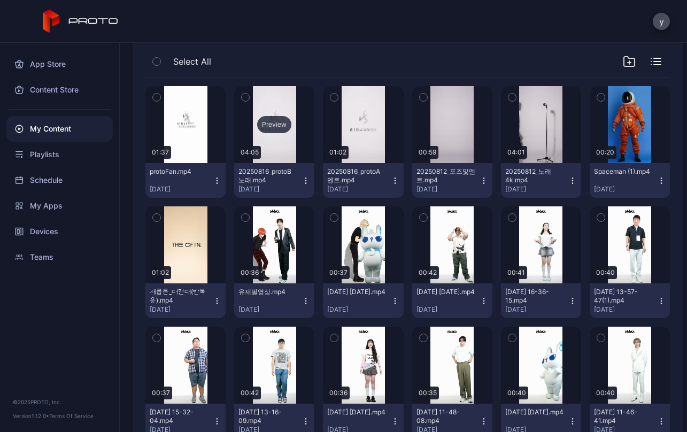
click at [279, 119] on div "Preview" at bounding box center [274, 124] width 34 height 17
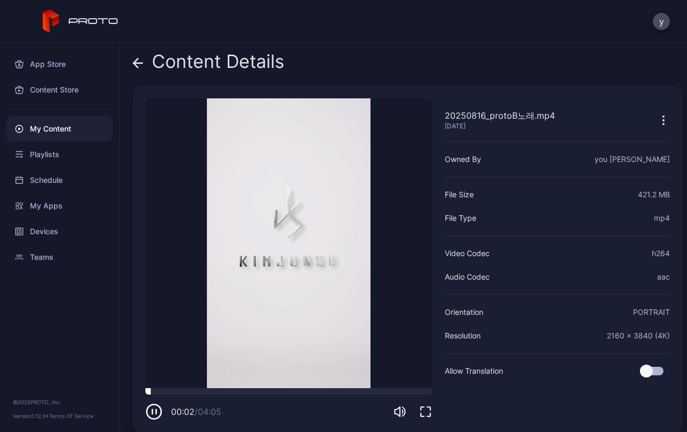
click at [214, 389] on div at bounding box center [288, 391] width 286 height 6
click at [159, 394] on div at bounding box center [288, 391] width 286 height 6
click at [137, 394] on div "20250816_protoB노래.mp4 [DATE] Sorry, your browser doesn‘t support embedded video…" at bounding box center [408, 259] width 550 height 347
drag, startPoint x: 149, startPoint y: 392, endPoint x: 138, endPoint y: 394, distance: 11.0
click at [138, 394] on div "20250816_protoB노래.mp4 [DATE] Sorry, your browser doesn‘t support embedded video…" at bounding box center [408, 259] width 550 height 347
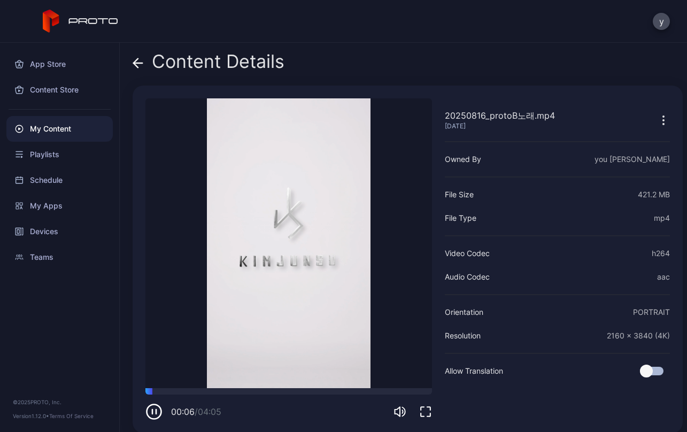
click at [138, 62] on icon at bounding box center [138, 63] width 11 height 11
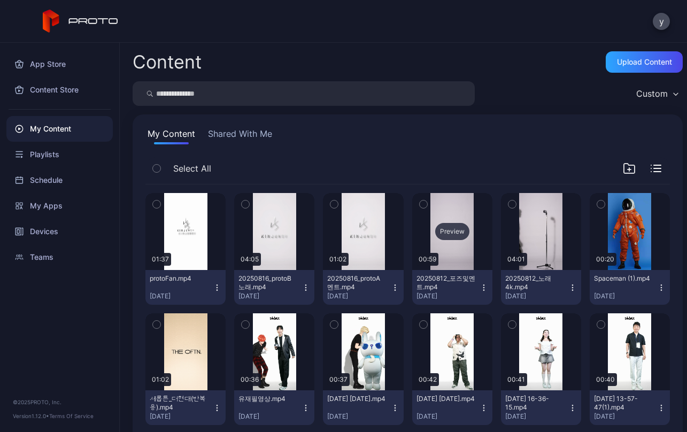
scroll to position [107, 0]
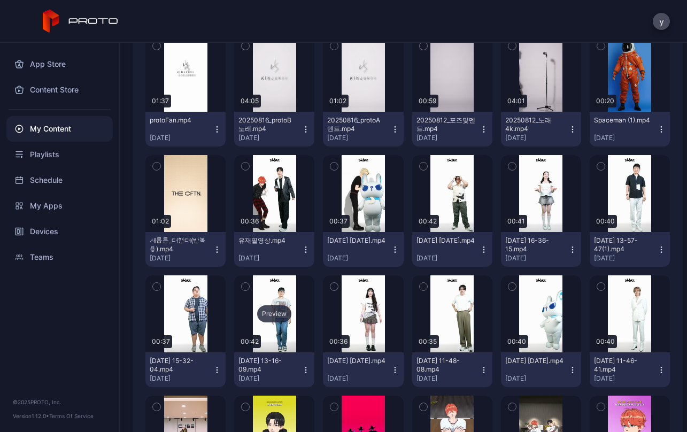
scroll to position [0, 0]
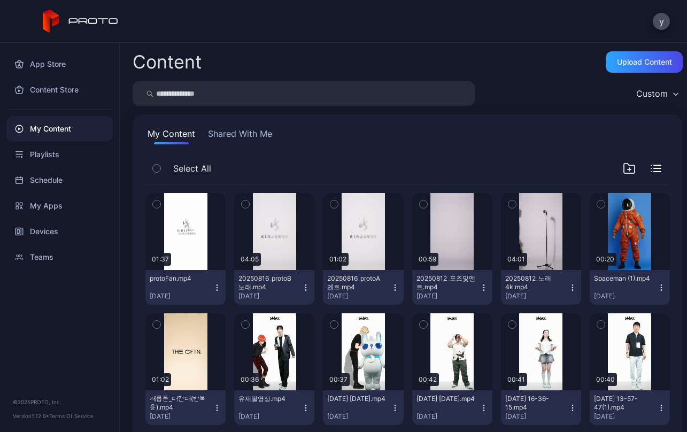
click at [234, 95] on input "search" at bounding box center [304, 93] width 342 height 25
type input "*"
type input "***"
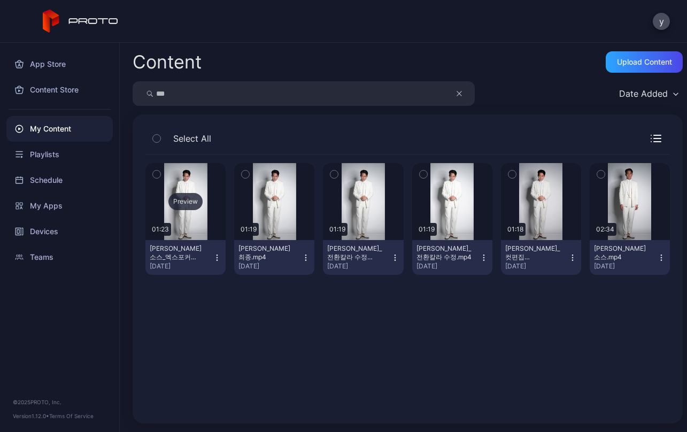
click at [180, 202] on div "Preview" at bounding box center [185, 201] width 34 height 17
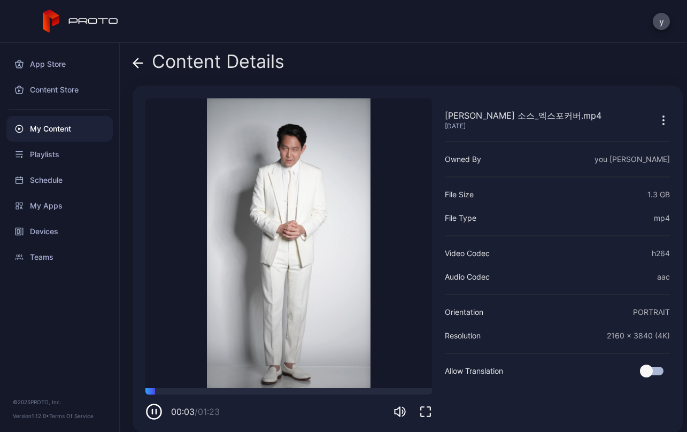
click at [160, 411] on icon "button" at bounding box center [153, 411] width 17 height 17
click at [102, 20] on icon at bounding box center [81, 22] width 76 height 24
